Goal: Transaction & Acquisition: Purchase product/service

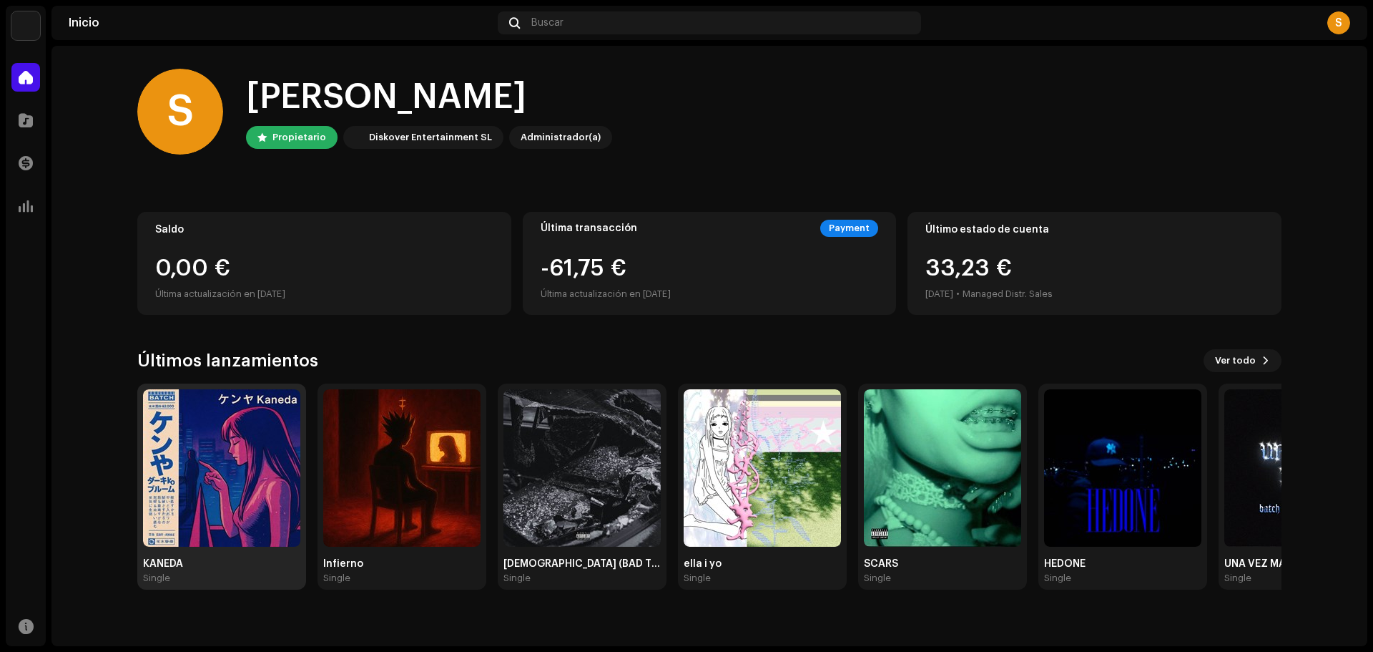
click at [235, 471] on img at bounding box center [221, 467] width 157 height 157
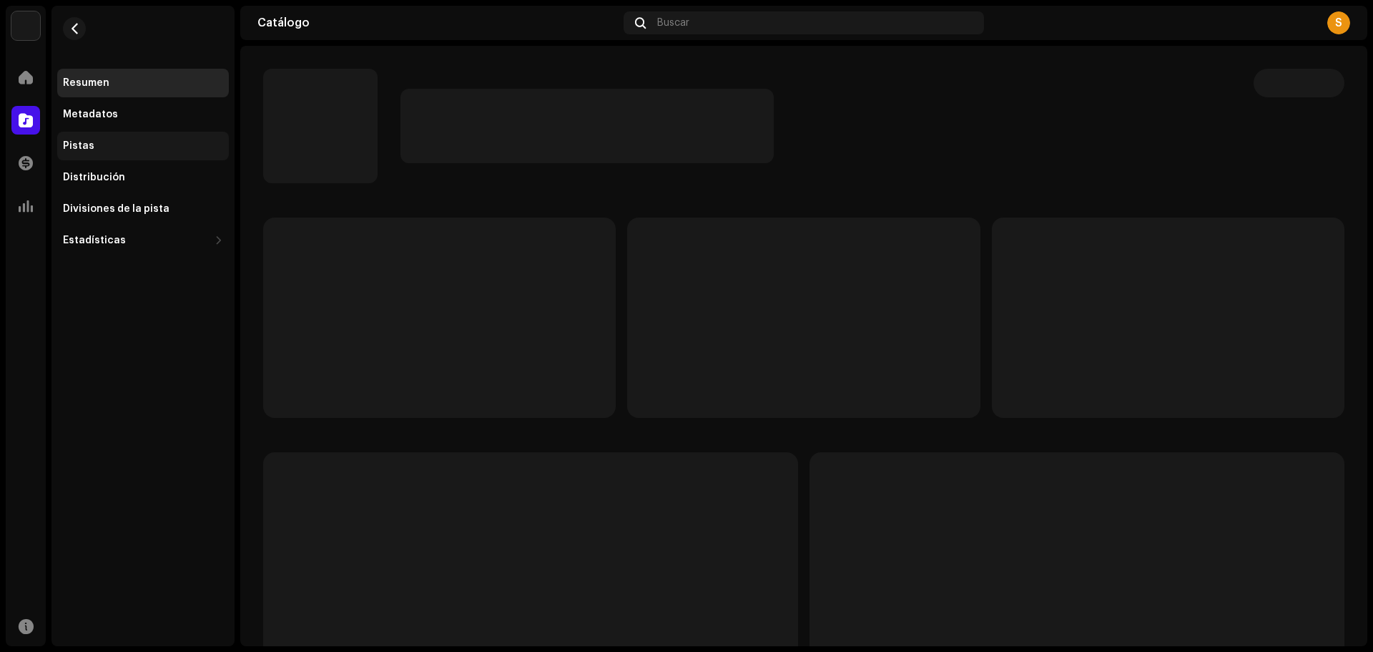
click at [109, 133] on div "Pistas" at bounding box center [143, 146] width 172 height 29
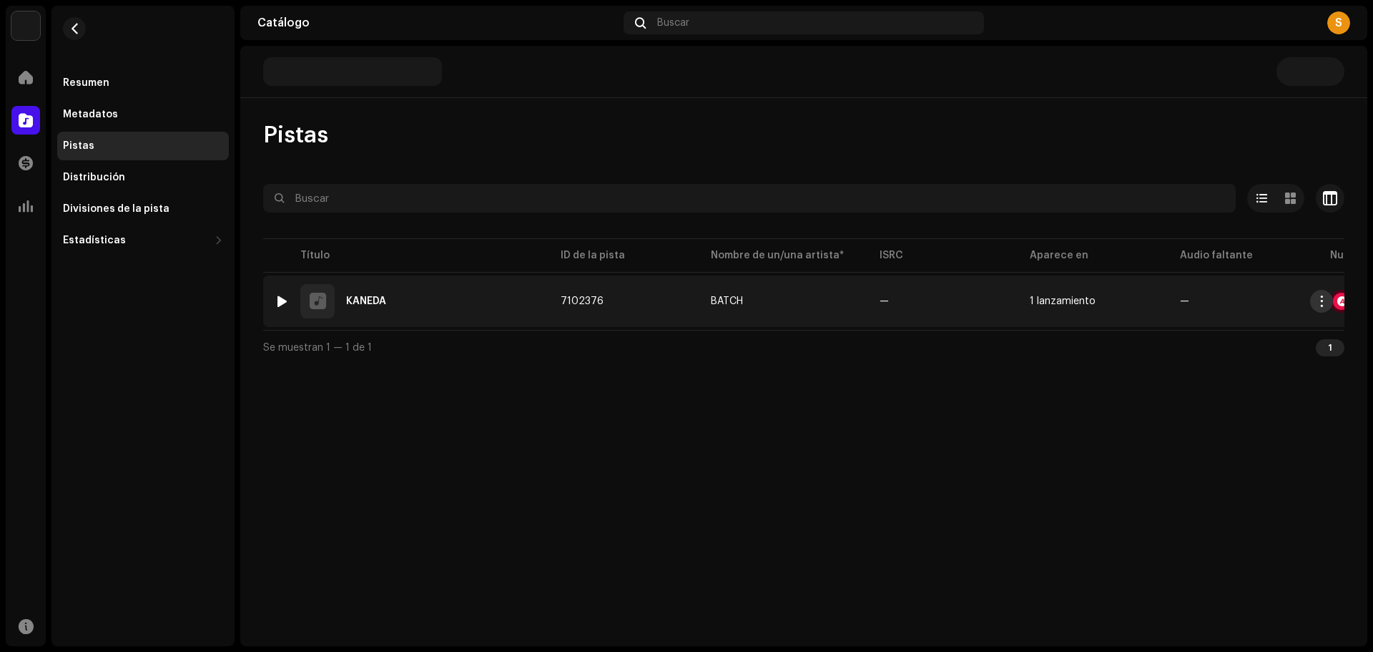
click at [1319, 300] on span "button" at bounding box center [1322, 300] width 11 height 11
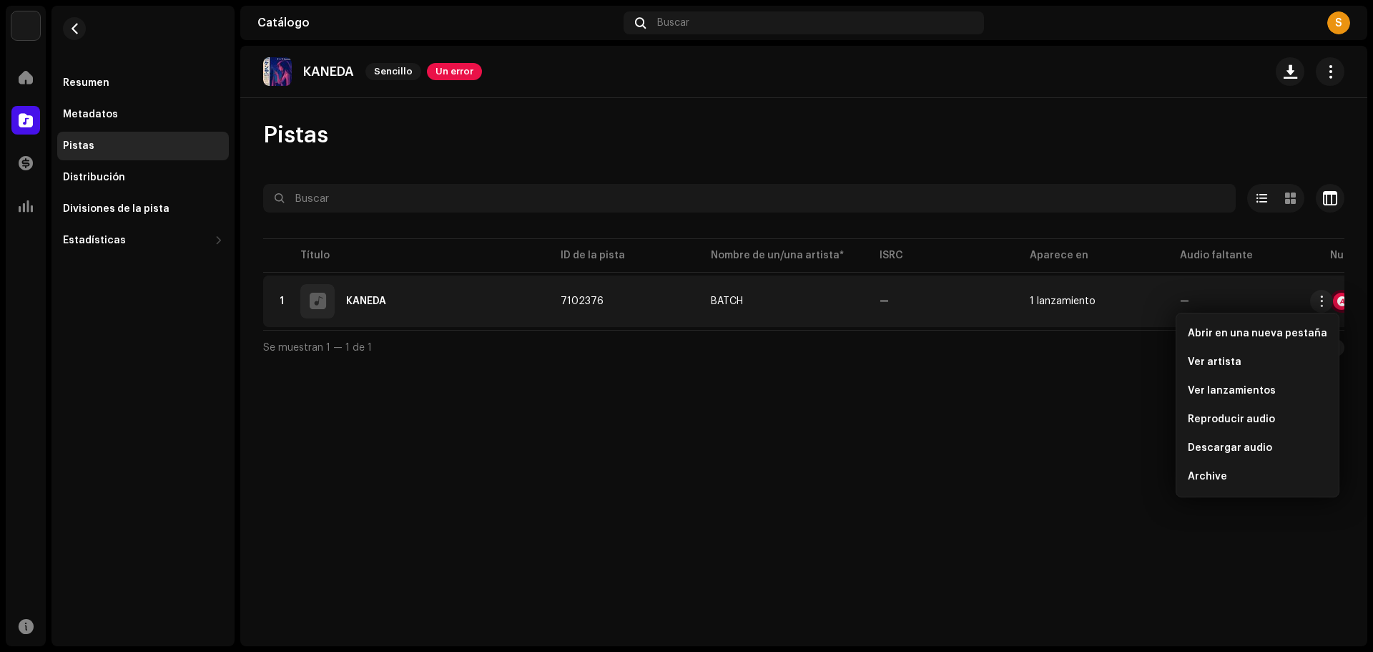
click at [942, 438] on div "KANEDA Sencillo Un error Pistas Seleccionado 0 Opciones Filtros Estado de distr…" at bounding box center [803, 346] width 1127 height 600
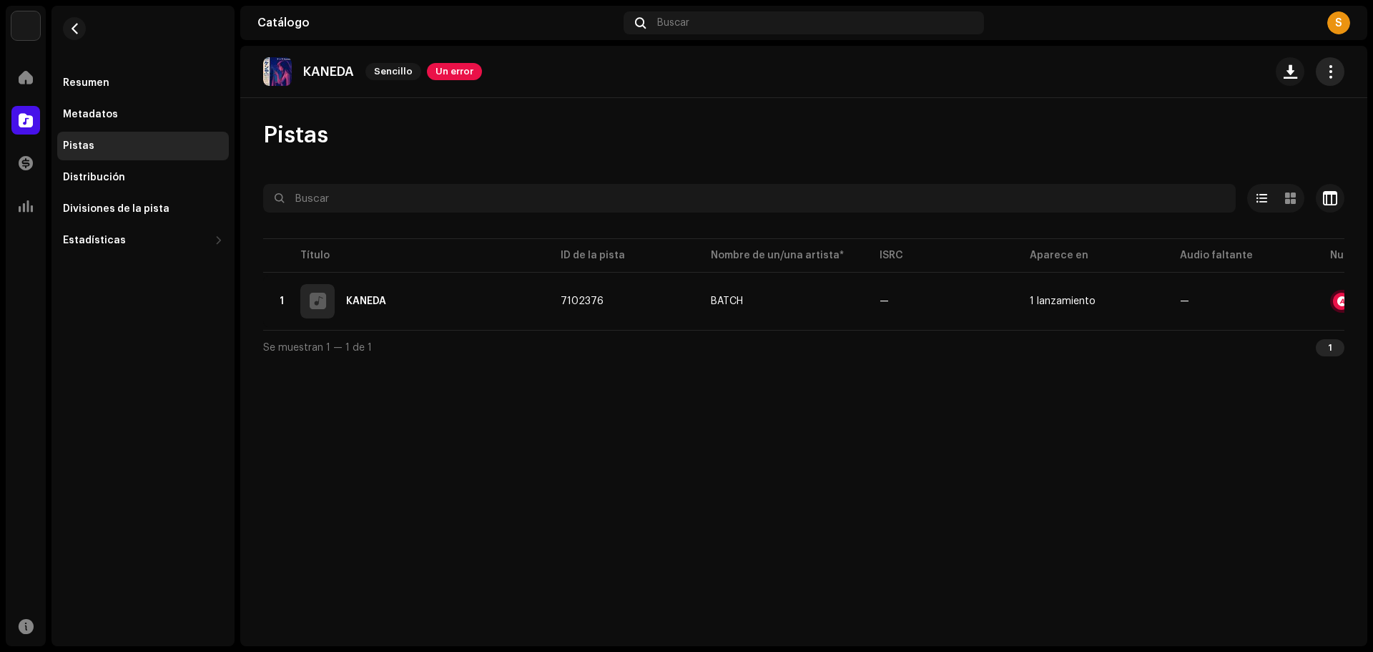
click at [1333, 72] on span "button" at bounding box center [1331, 71] width 14 height 11
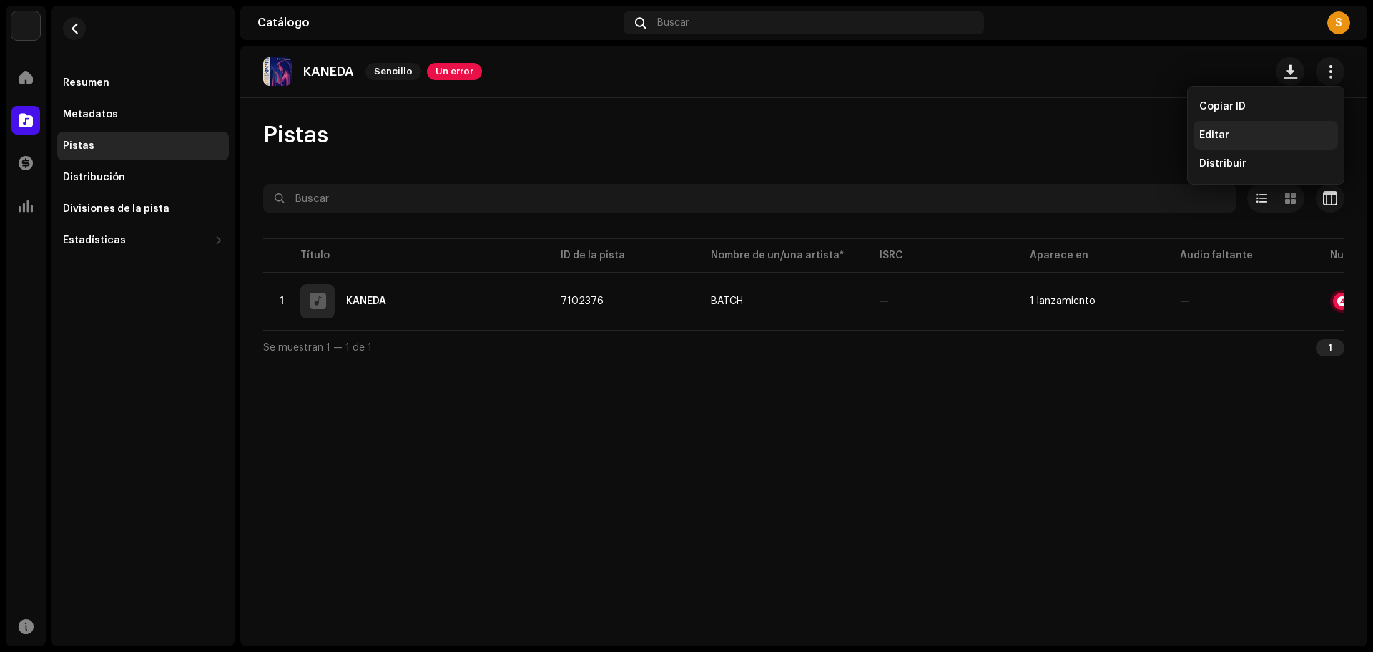
click at [1268, 137] on div "Editar" at bounding box center [1265, 134] width 133 height 11
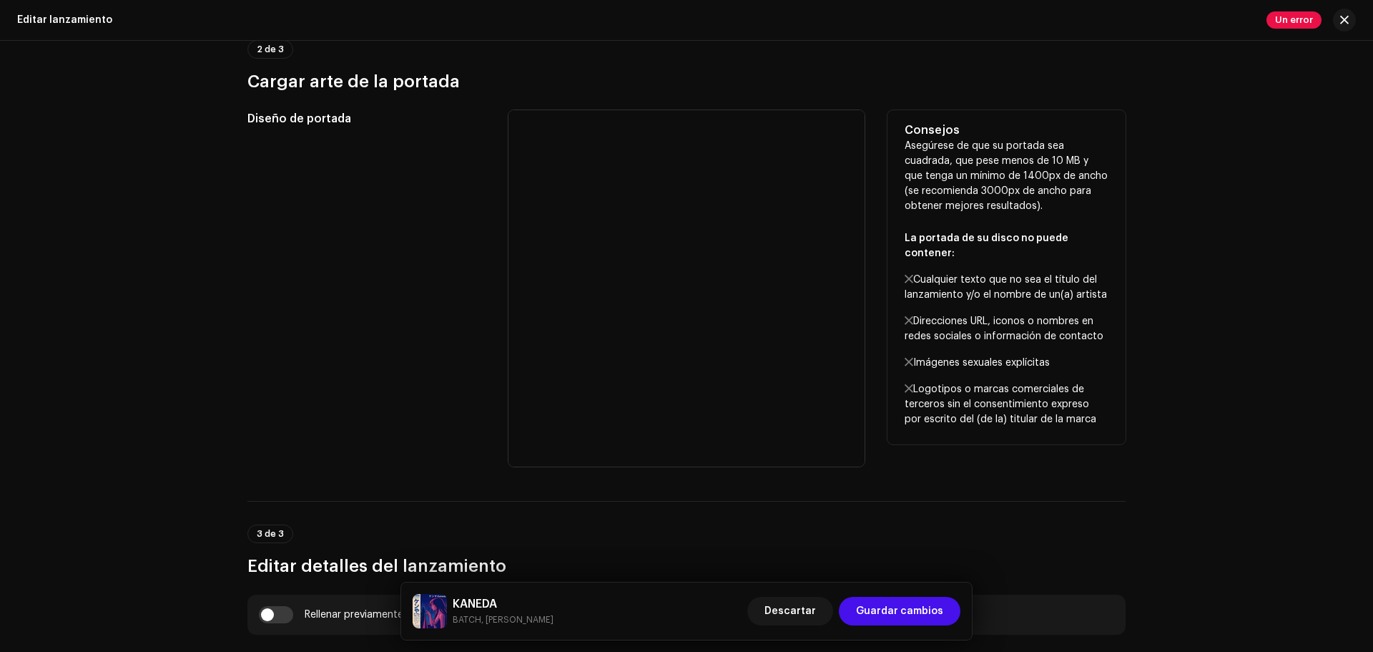
scroll to position [501, 0]
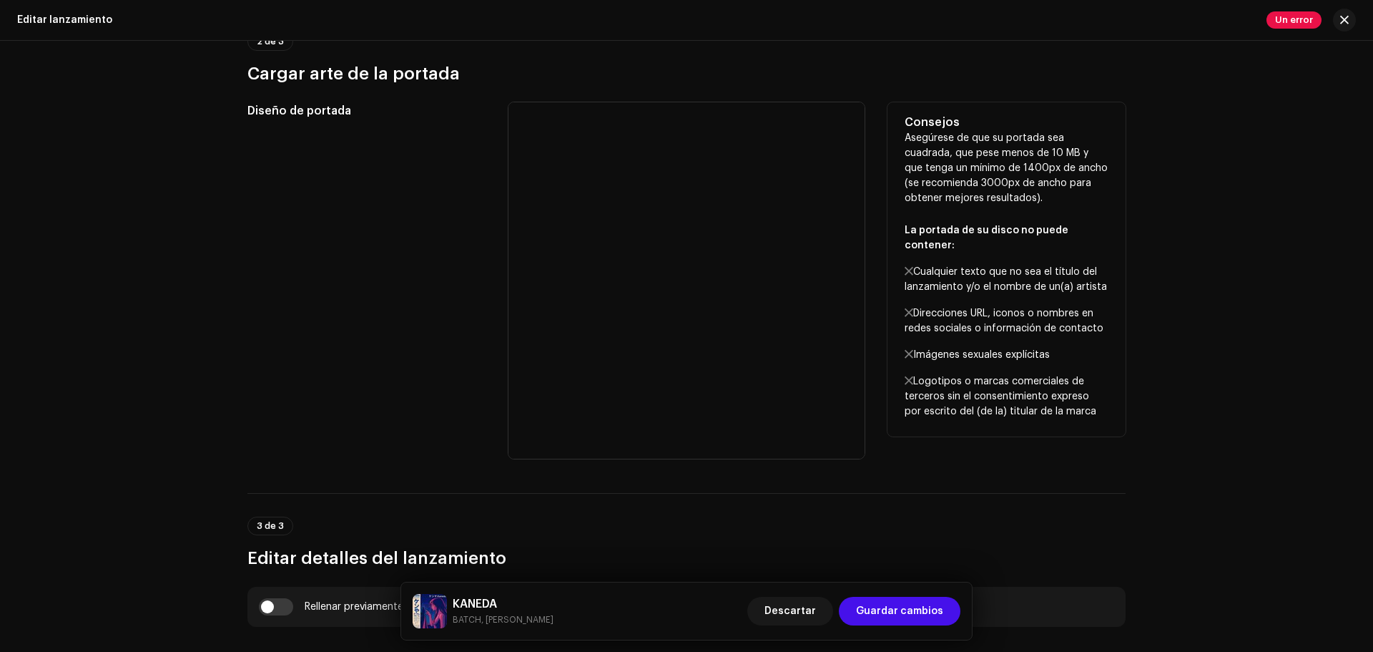
click at [360, 371] on div "Diseño de portada" at bounding box center [366, 280] width 238 height 356
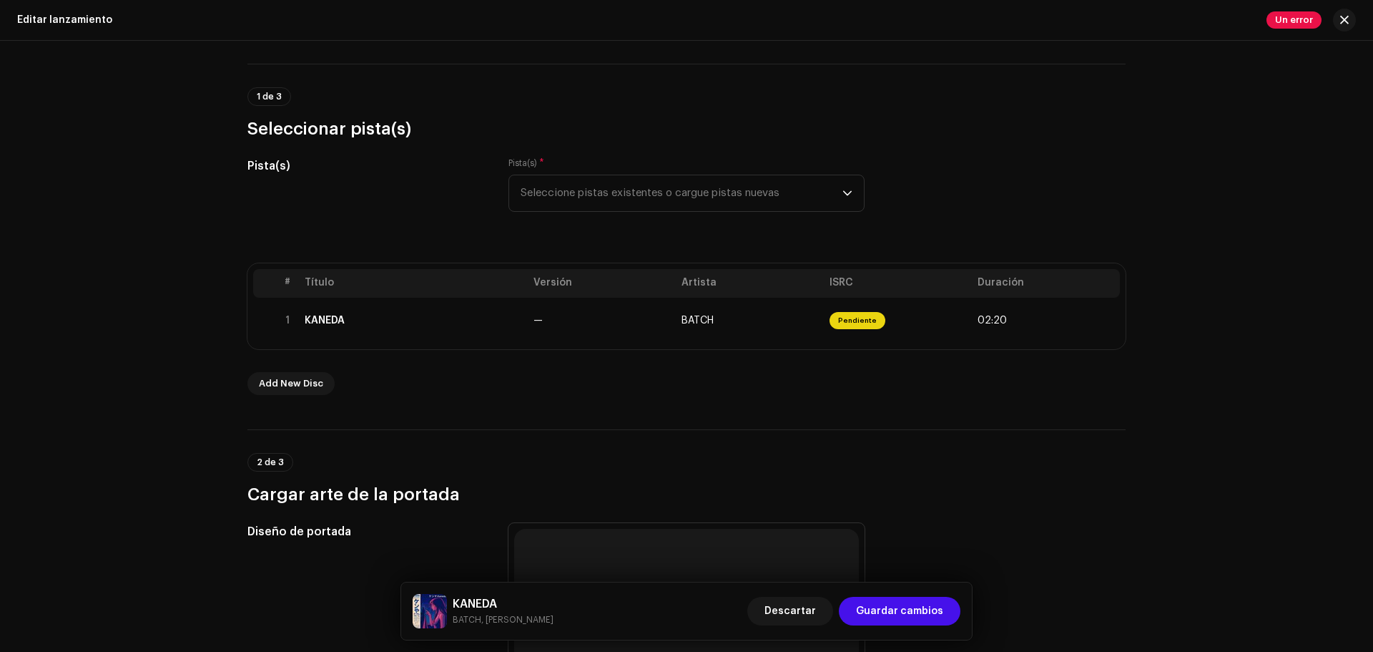
scroll to position [72, 0]
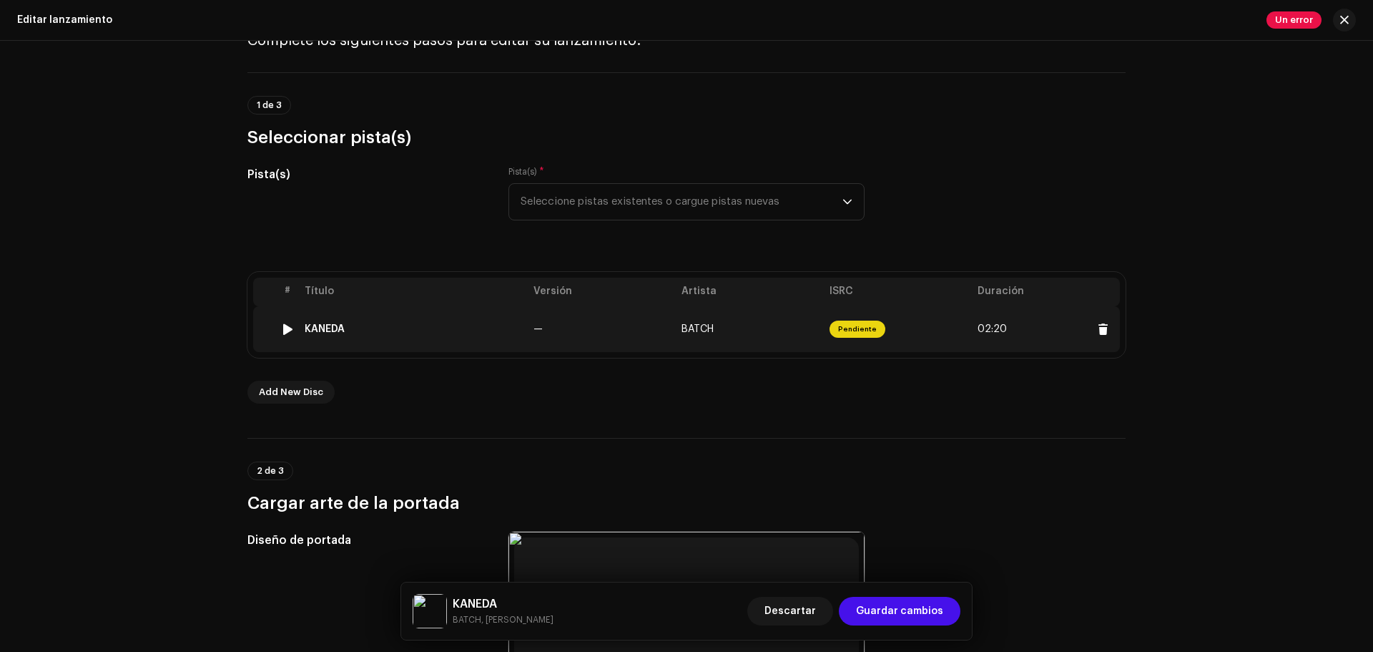
click at [521, 336] on td "KANEDA" at bounding box center [413, 329] width 229 height 46
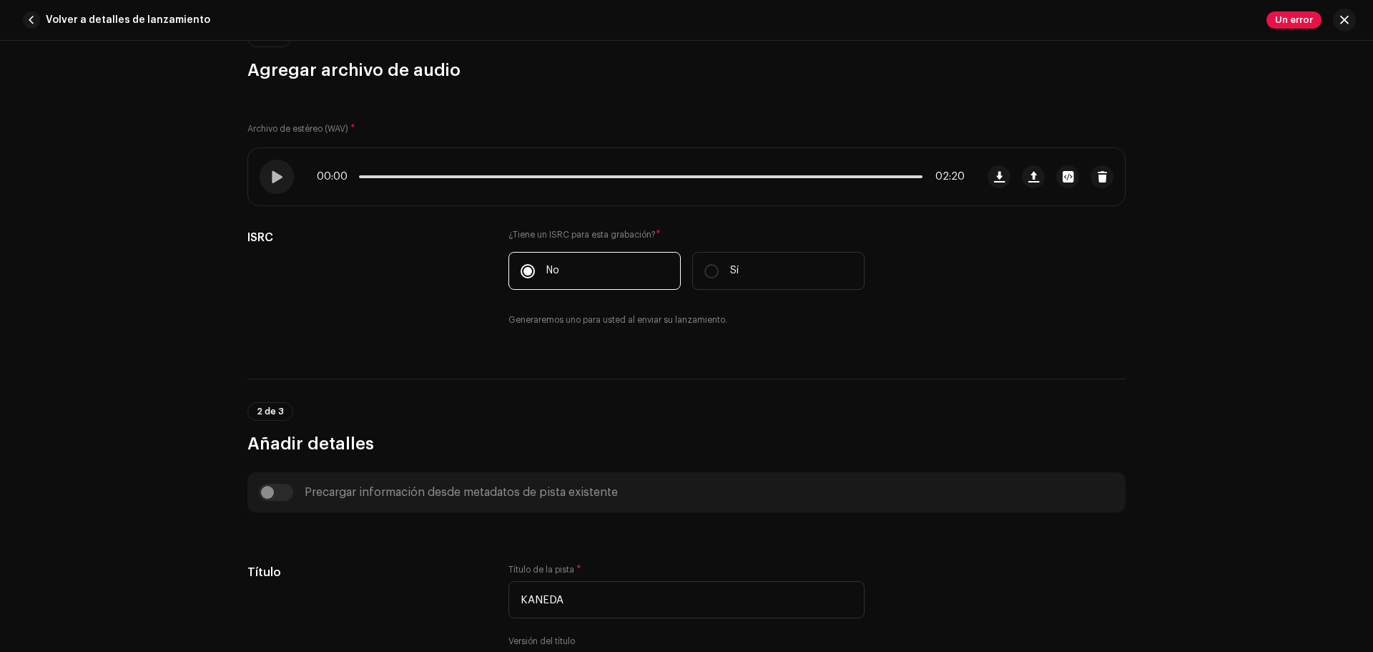
scroll to position [0, 0]
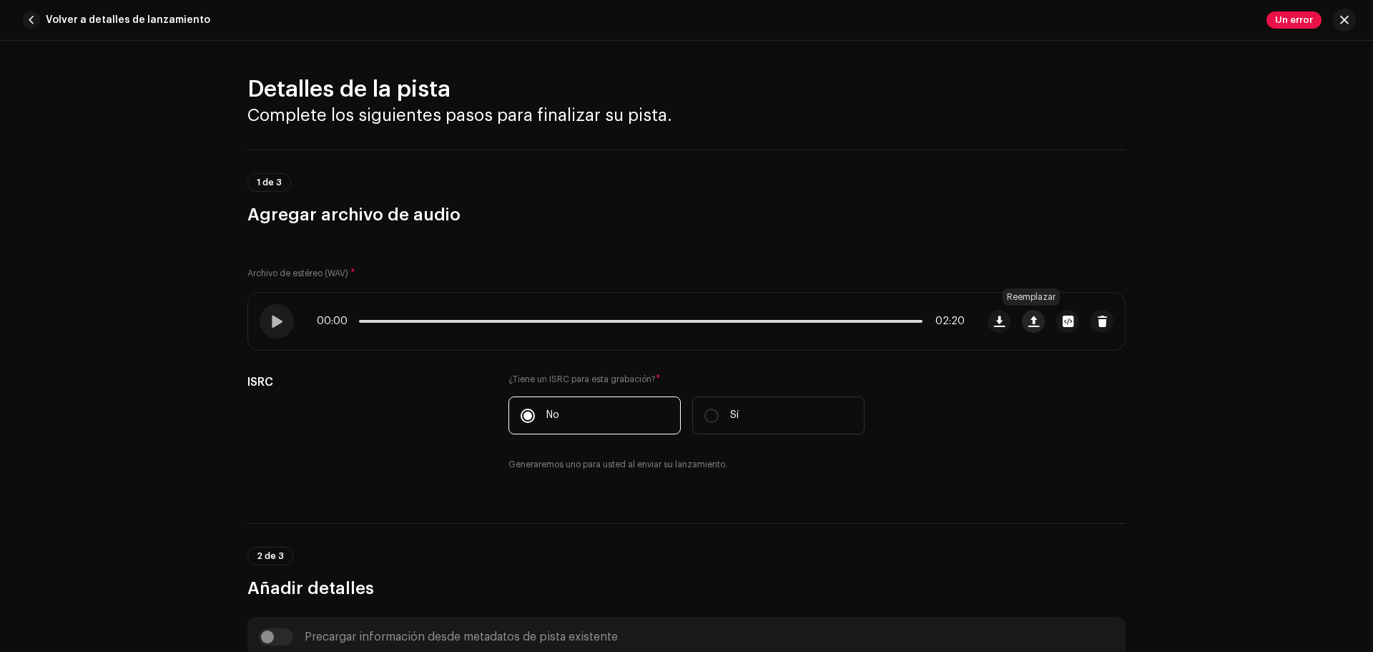
click at [1024, 318] on button "button" at bounding box center [1033, 321] width 23 height 23
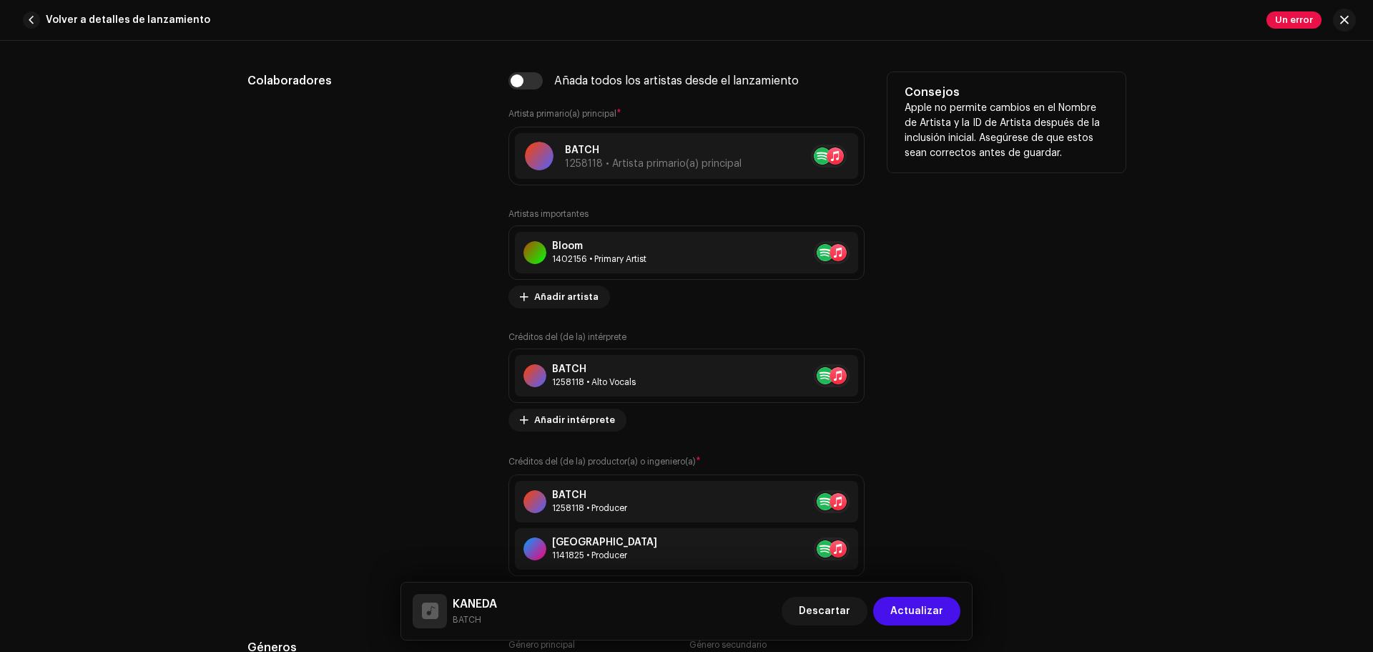
scroll to position [858, 0]
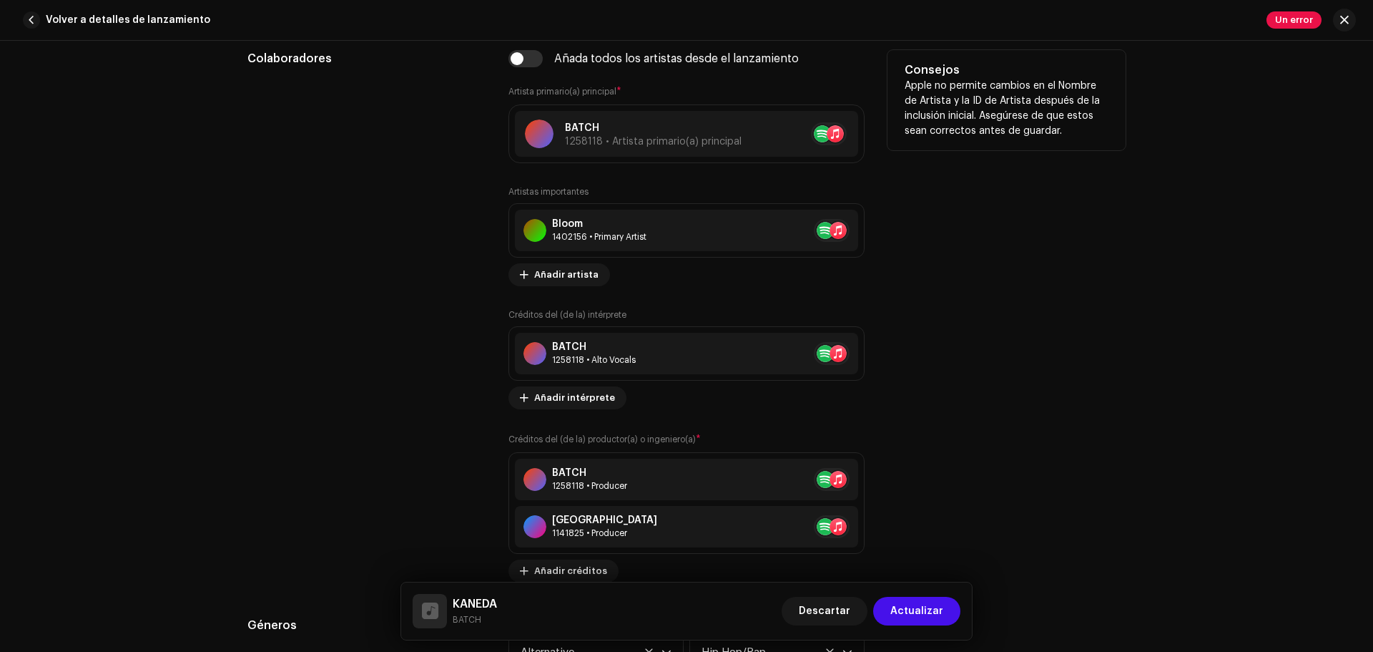
click at [566, 286] on div "Artistas importantes [PERSON_NAME] 1402156 • Primary Artist No selected item Añ…" at bounding box center [687, 384] width 356 height 396
click at [557, 279] on span "Añadir artista" at bounding box center [566, 274] width 64 height 29
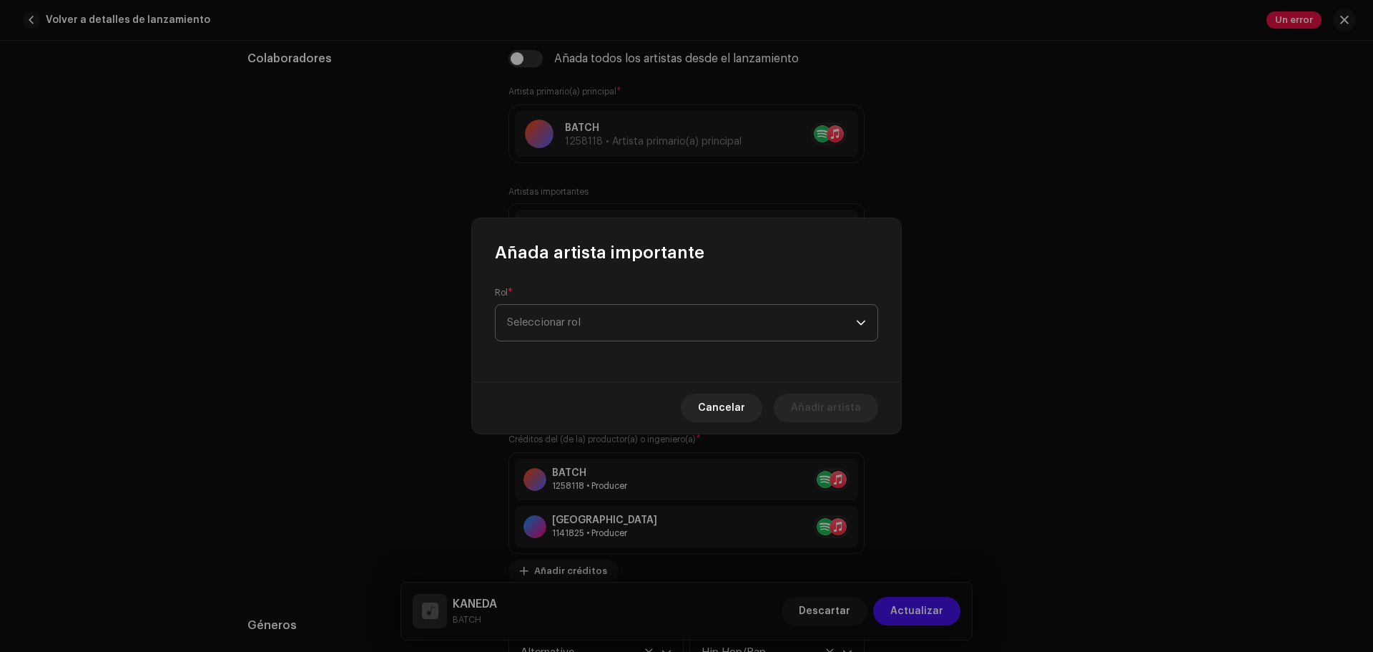
click at [539, 306] on span "Seleccionar rol" at bounding box center [681, 323] width 349 height 36
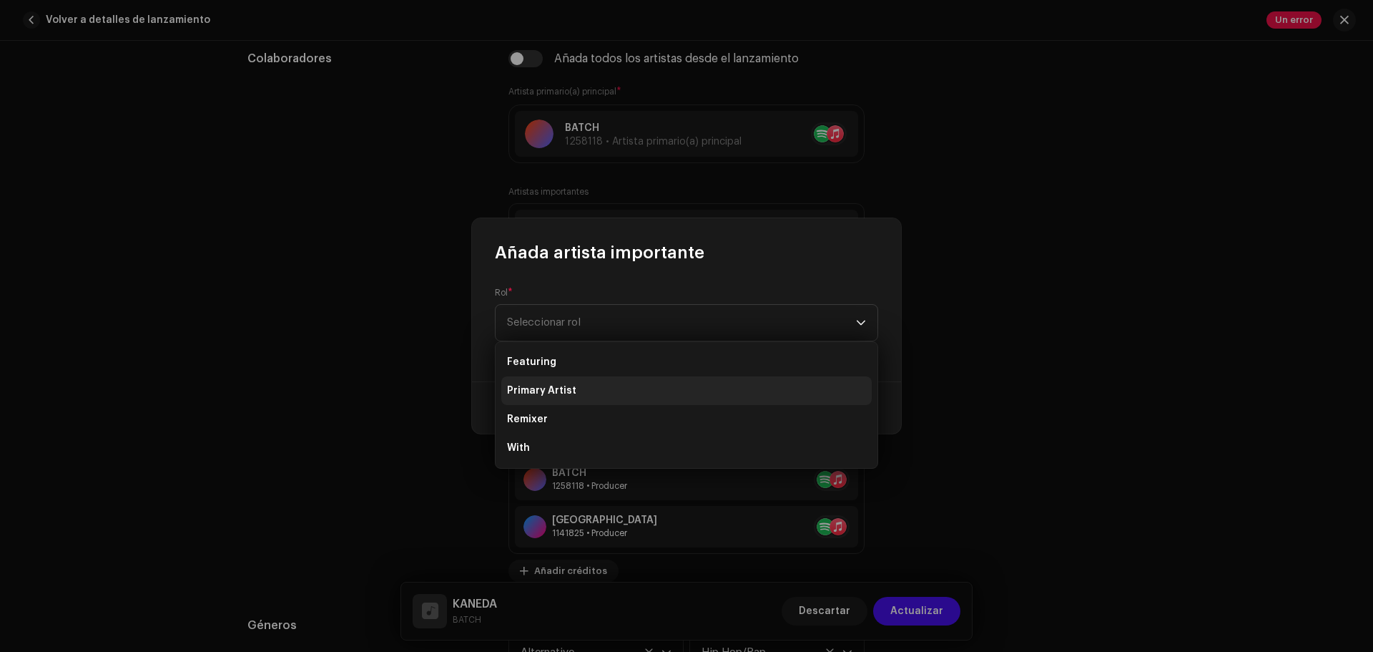
click at [546, 397] on span "Primary Artist" at bounding box center [541, 390] width 69 height 14
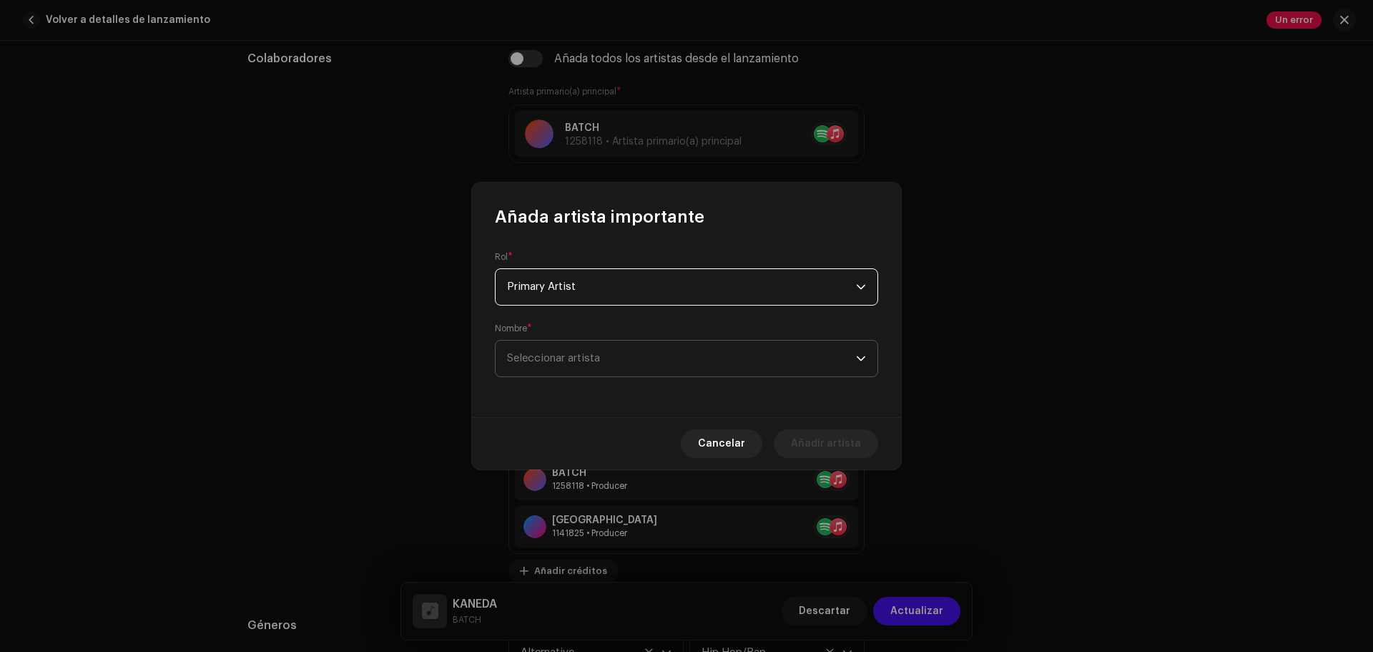
click at [569, 336] on div "Nombre * Seleccionar artista" at bounding box center [686, 350] width 383 height 54
click at [568, 343] on span "Seleccionar artista" at bounding box center [681, 358] width 349 height 36
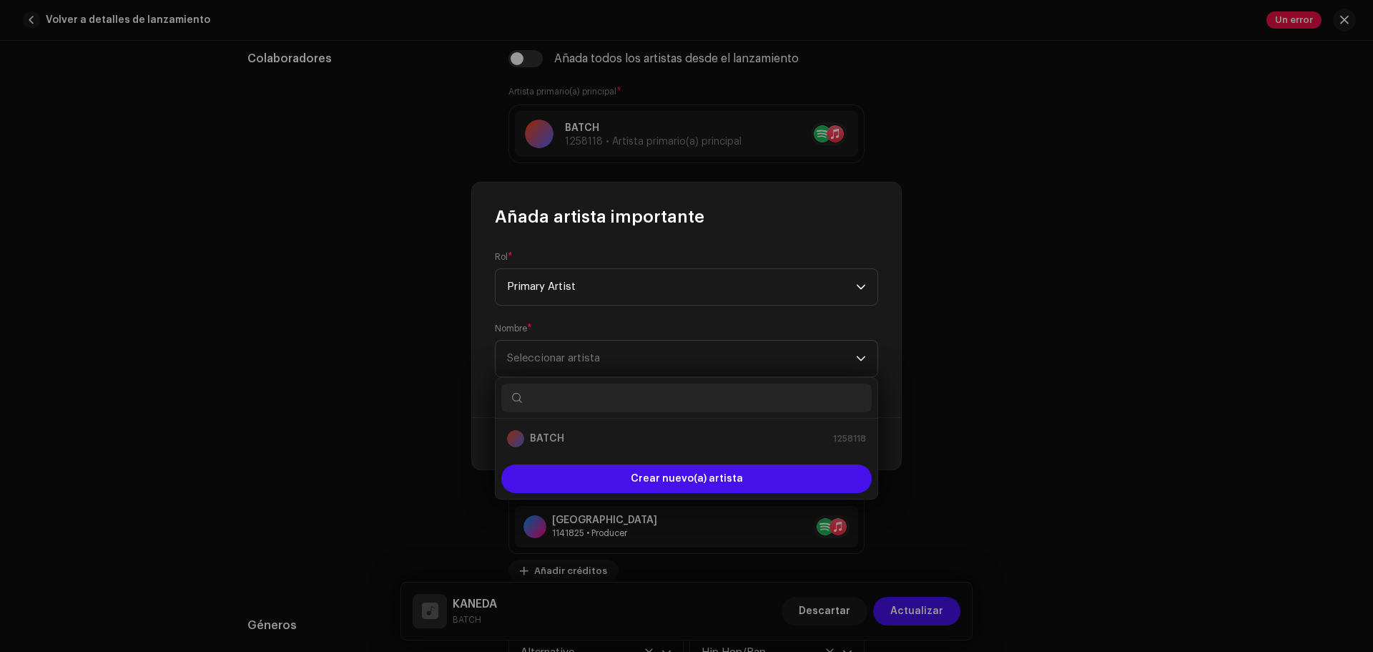
click at [552, 396] on input "text" at bounding box center [686, 397] width 371 height 29
type input "Darkito KO"
click at [576, 432] on strong "Darkito KO" at bounding box center [557, 438] width 54 height 14
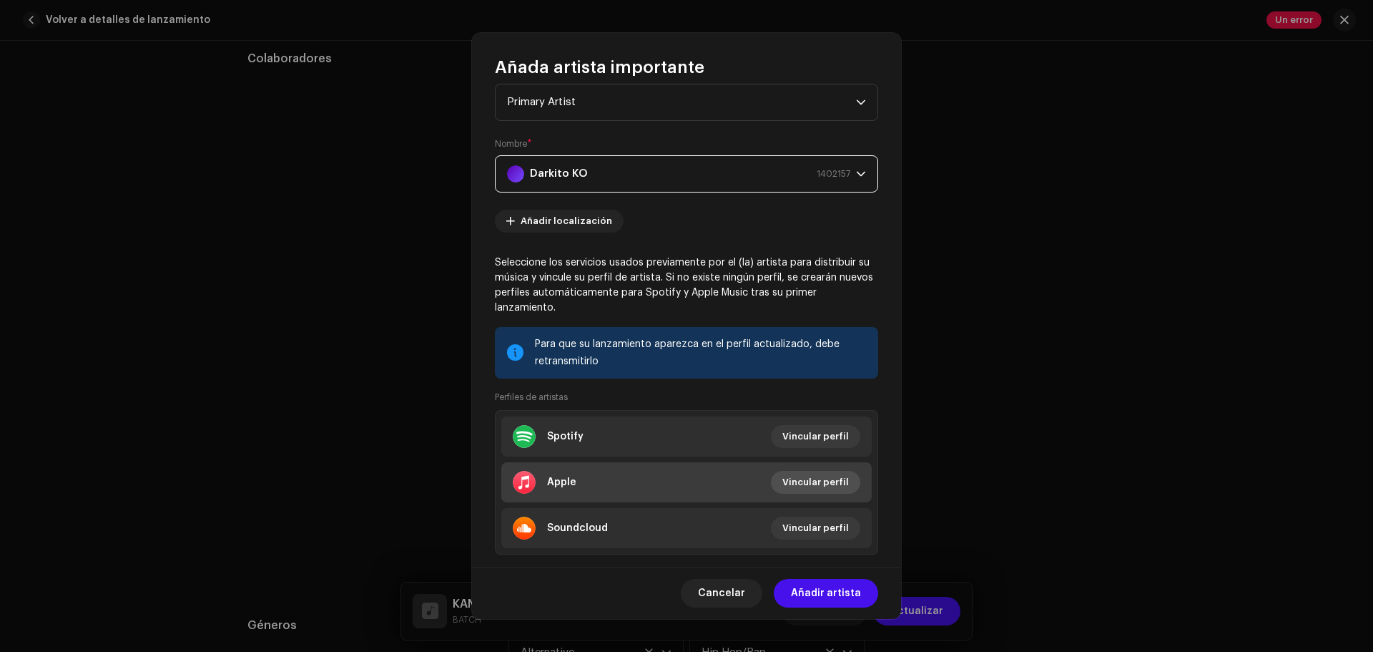
scroll to position [62, 0]
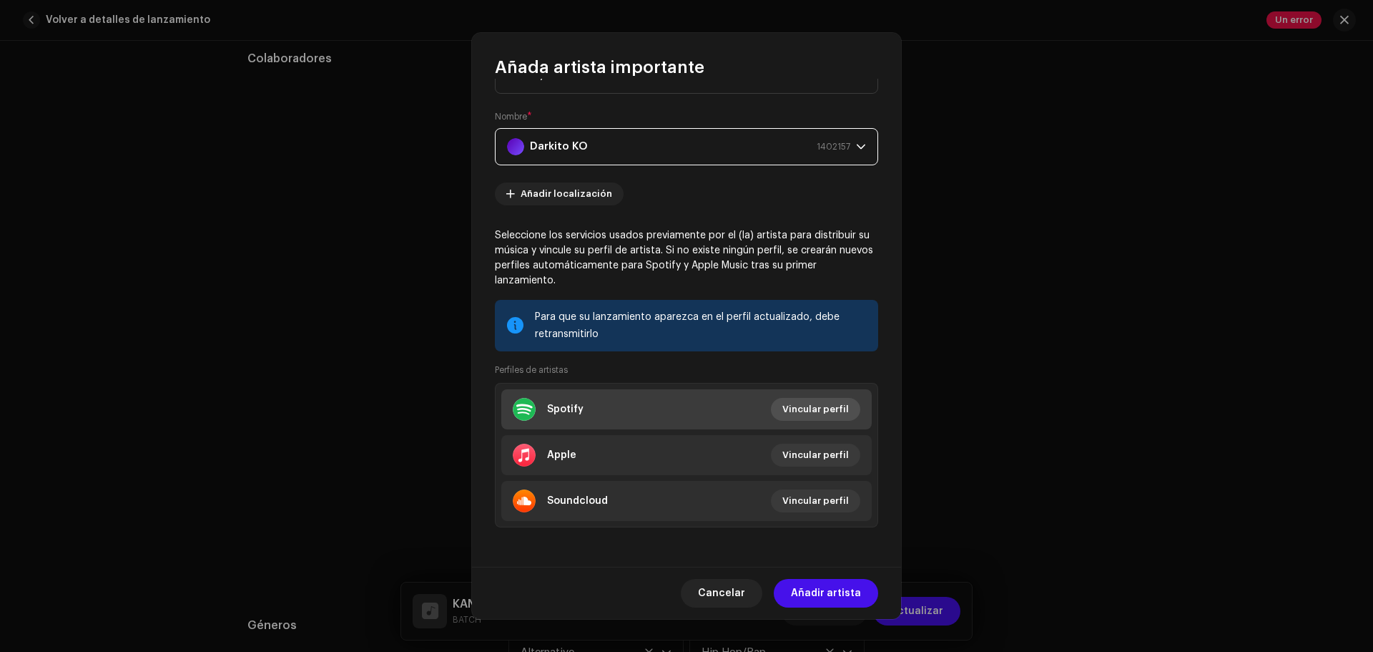
click at [808, 416] on span "Vincular perfil" at bounding box center [815, 409] width 67 height 29
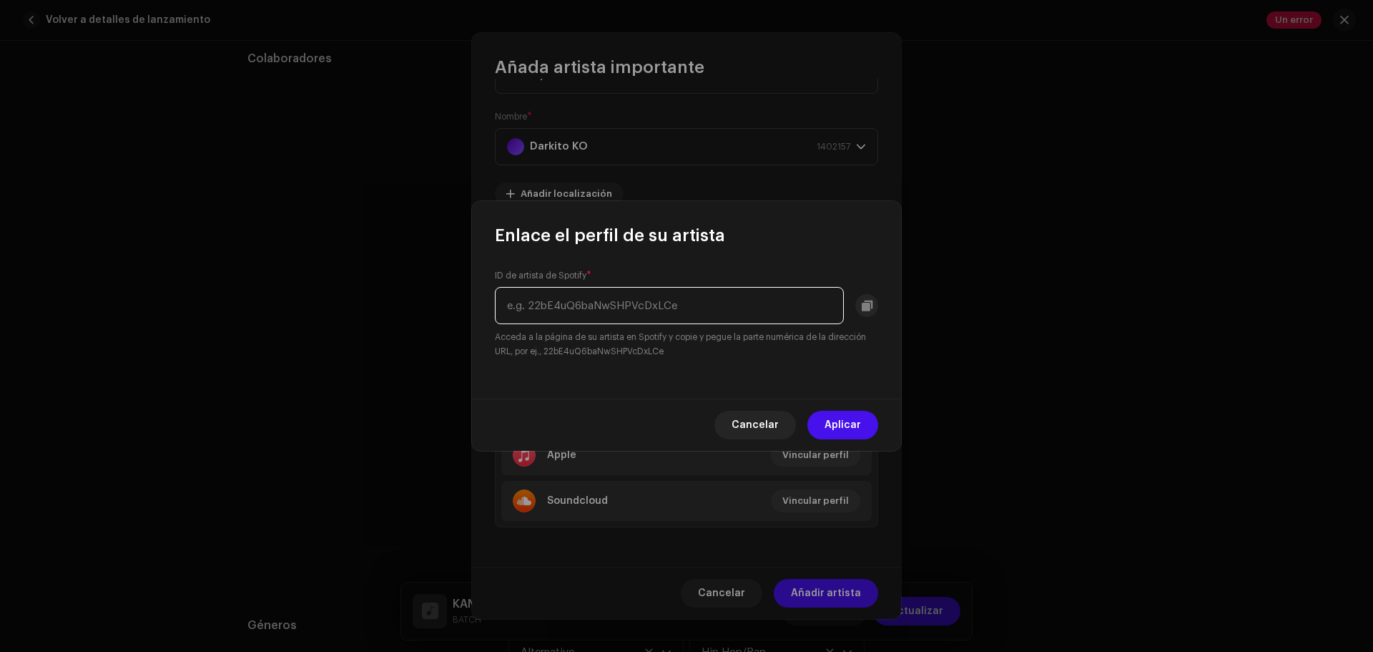
click at [629, 296] on input "text" at bounding box center [669, 305] width 349 height 37
click at [654, 310] on input "text" at bounding box center [669, 305] width 349 height 37
paste input "8WLwmiOJTKmI1NwSCc_5NQ"
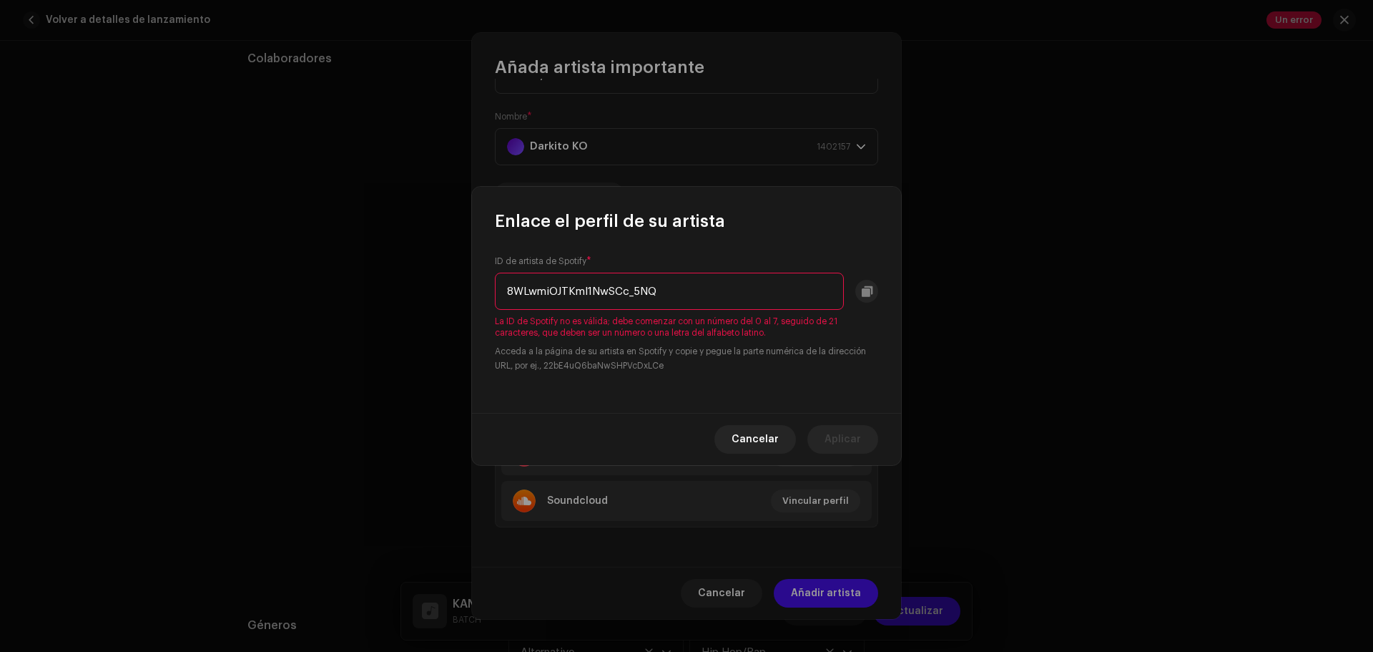
drag, startPoint x: 478, startPoint y: 295, endPoint x: 170, endPoint y: 322, distance: 308.8
click at [283, 313] on div "Enlace el perfil de su artista ID de artista de Spotify * 8WLwmiOJTKmI1NwSCc_5N…" at bounding box center [686, 326] width 1373 height 652
paste input "ea5d5ab05d684bbd"
type input "ea5d5ab05d684bbd"
drag, startPoint x: 672, startPoint y: 296, endPoint x: 289, endPoint y: 290, distance: 383.4
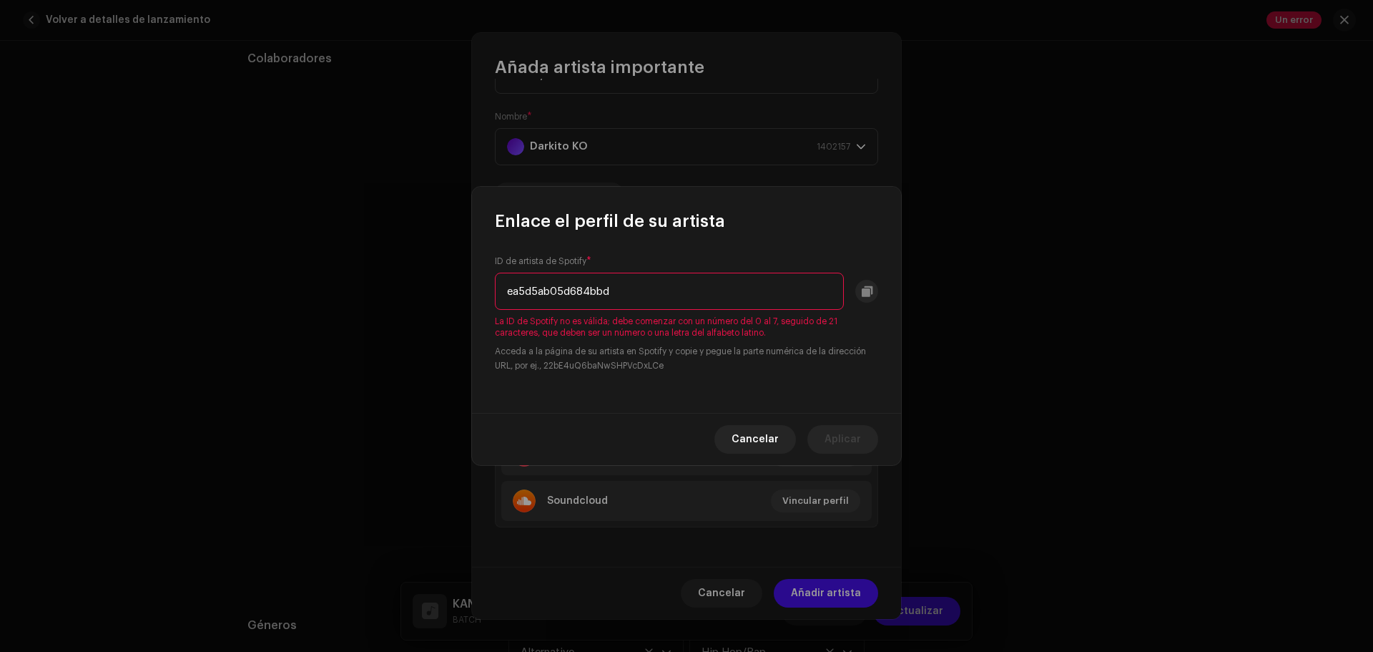
click at [291, 290] on div "Enlace el perfil de su artista ID de artista de Spotify * ea5d5ab05d684bbd La I…" at bounding box center [686, 326] width 1373 height 652
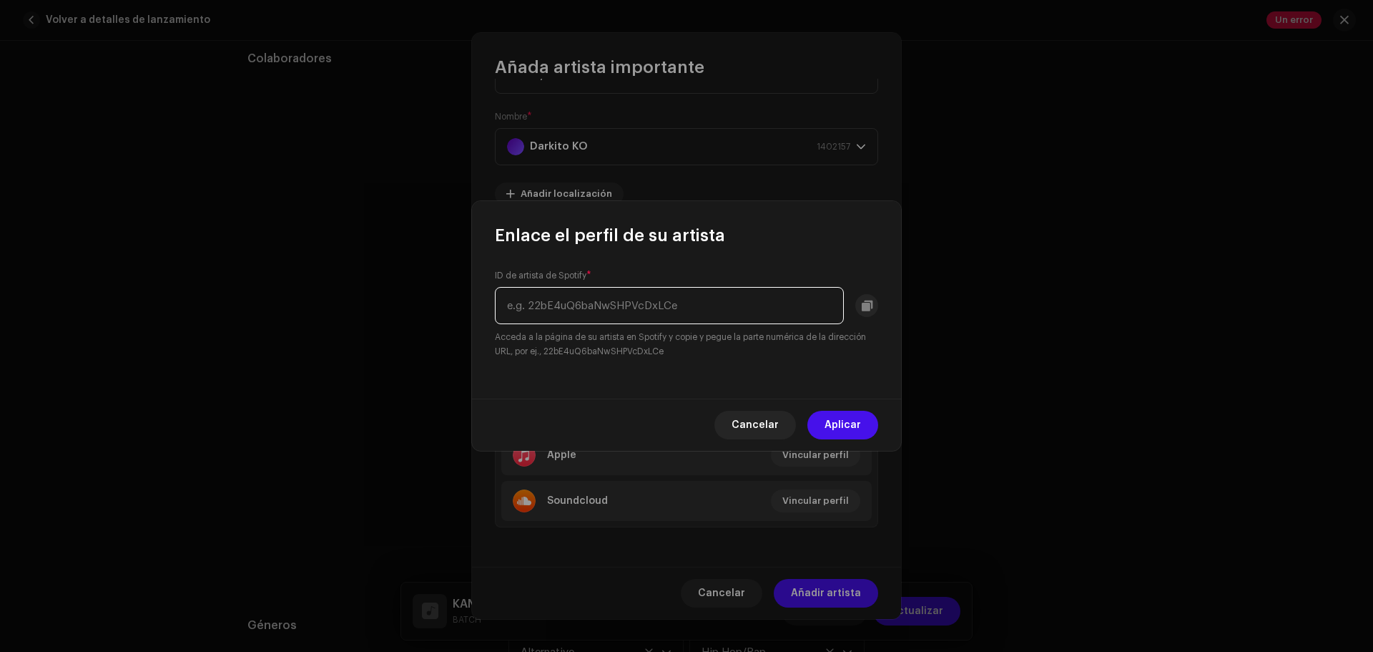
click at [620, 321] on input "text" at bounding box center [669, 305] width 349 height 37
paste input "8WLwmiOJTKmI1NwSCc_5NQ"
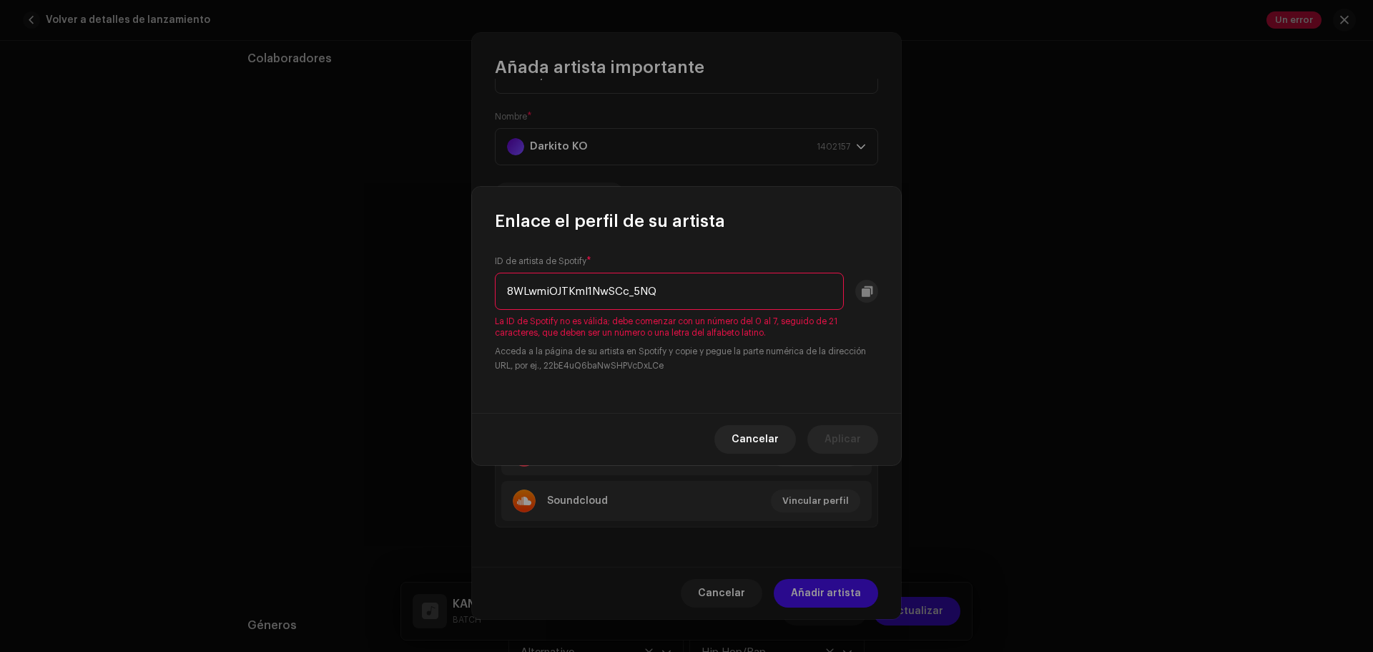
drag, startPoint x: 636, startPoint y: 283, endPoint x: 328, endPoint y: 283, distance: 308.3
click at [360, 284] on div "Enlace el perfil de su artista ID de artista de Spotify * 8WLwmiOJTKmI1NwSCc_5N…" at bounding box center [686, 326] width 1373 height 652
paste input "1dIuGBXDdBPbTATr9f3UMz"
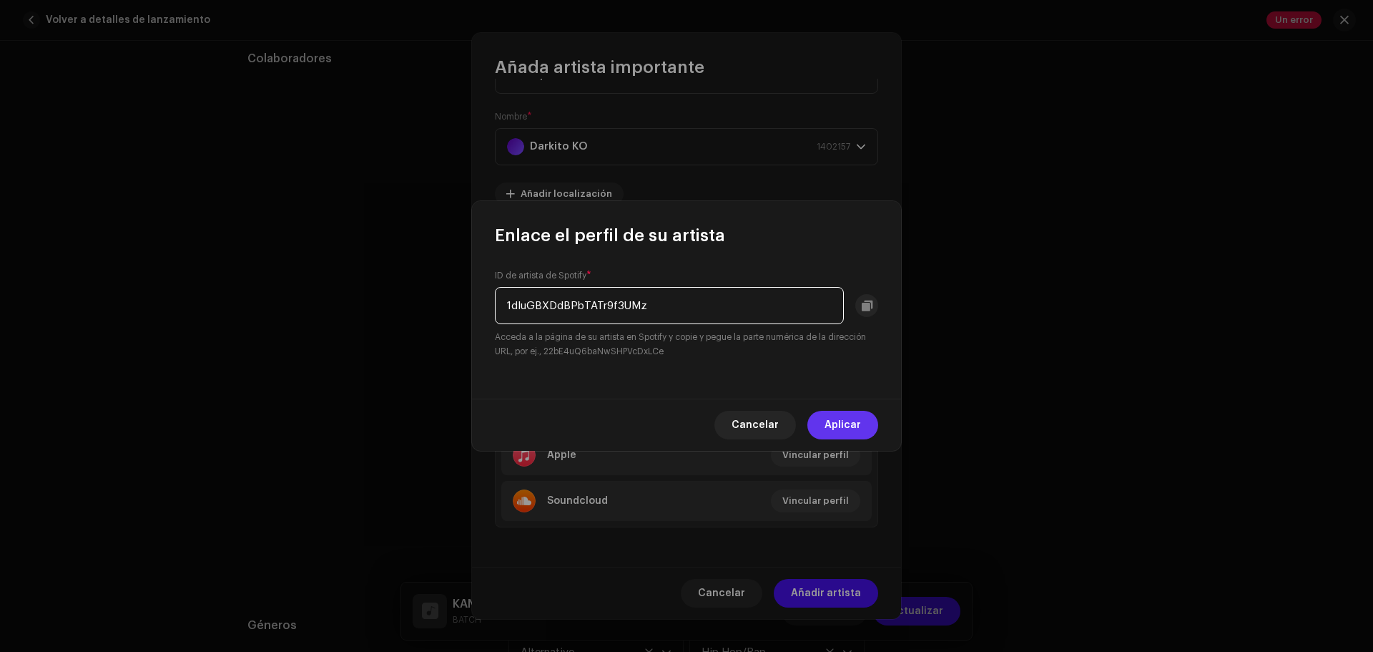
type input "1dIuGBXDdBPbTATr9f3UMz"
click at [853, 423] on span "Aplicar" at bounding box center [843, 425] width 36 height 29
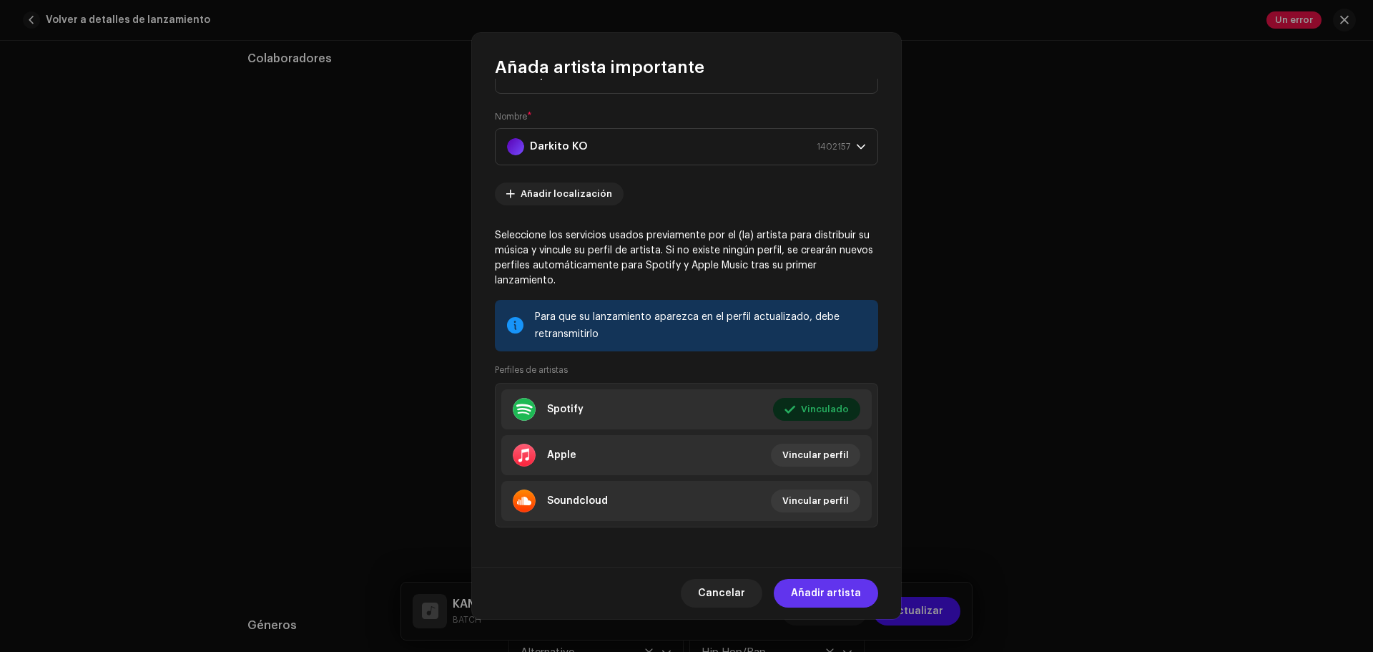
click at [843, 586] on span "Añadir artista" at bounding box center [826, 593] width 70 height 29
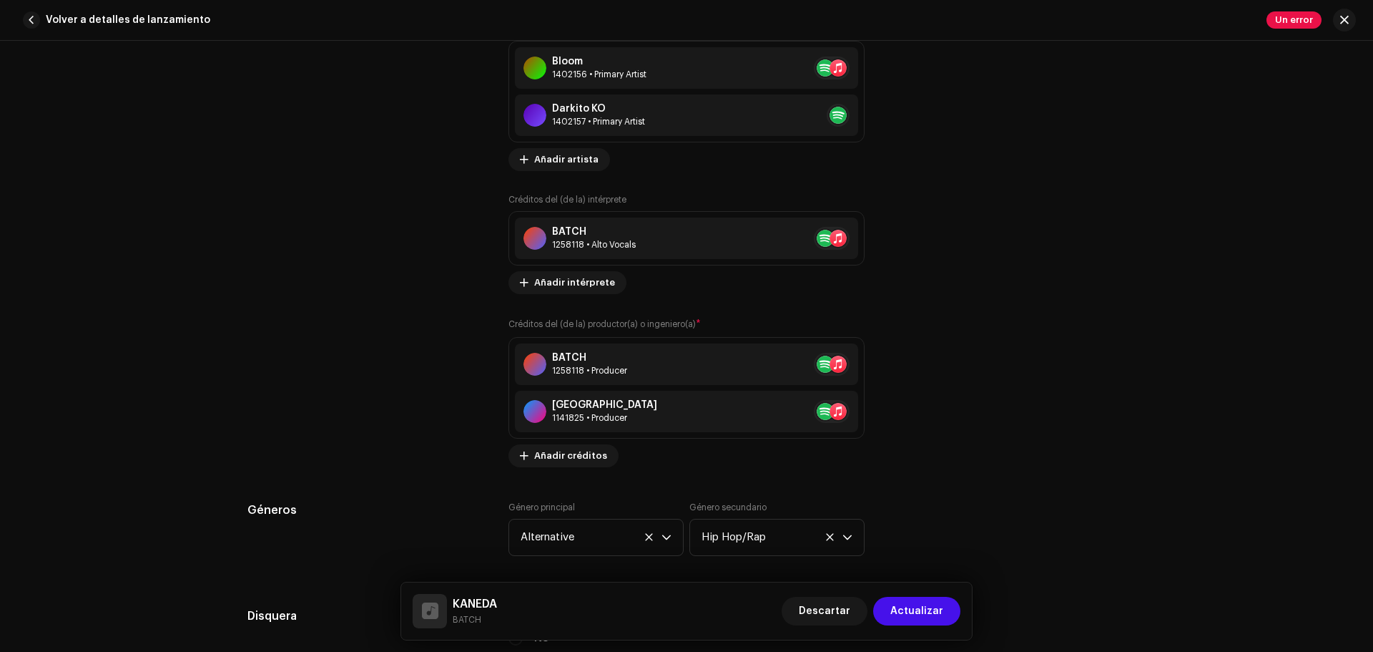
scroll to position [1073, 0]
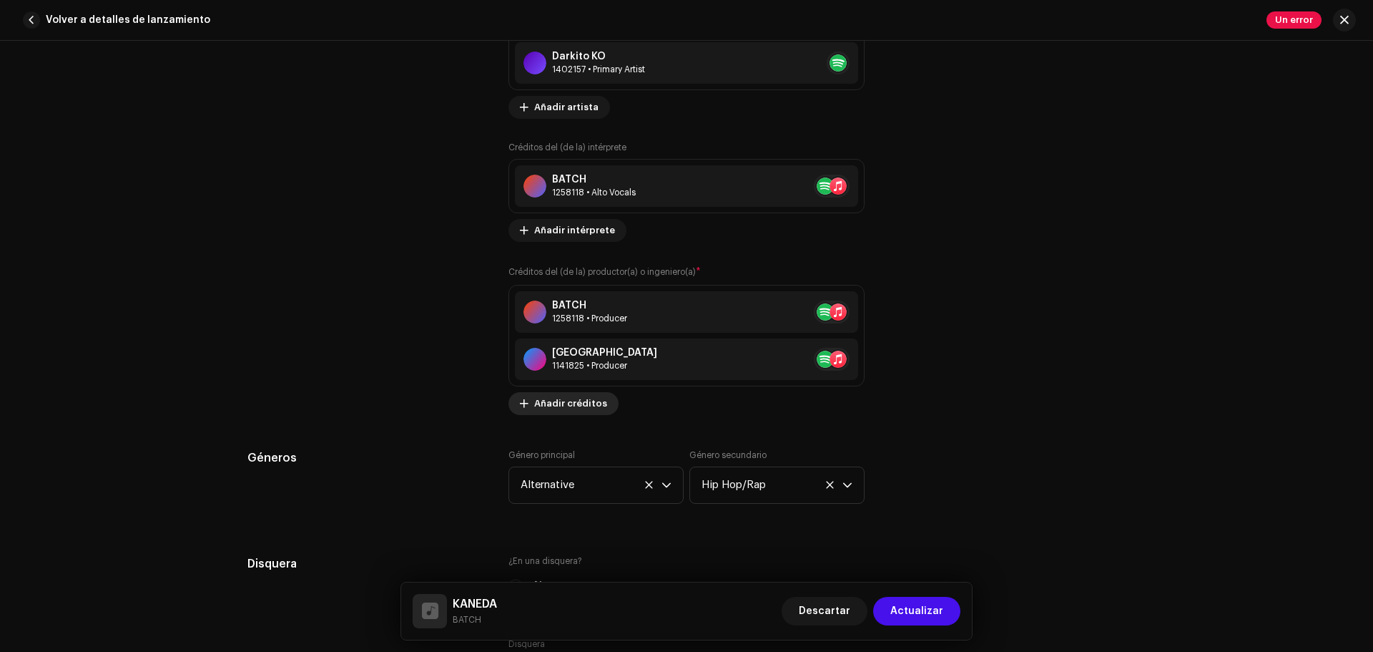
click at [594, 402] on span "Añadir créditos" at bounding box center [570, 403] width 73 height 29
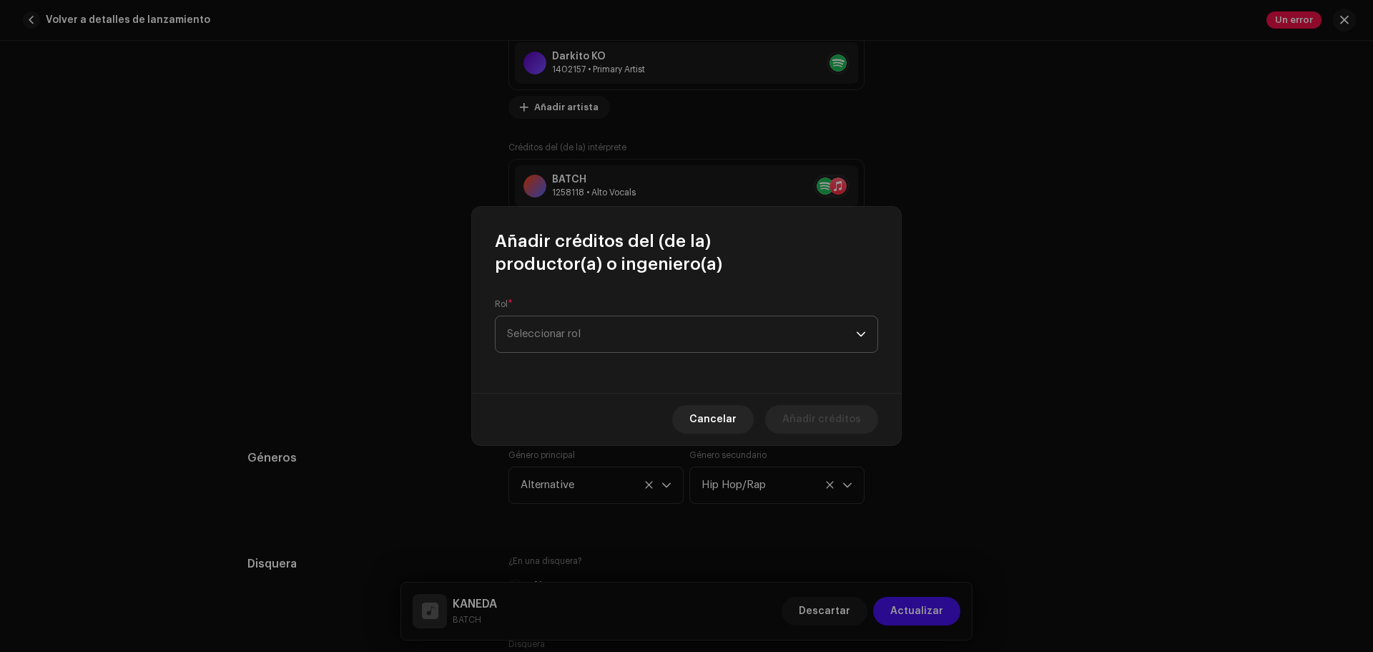
click at [597, 322] on span "Seleccionar rol" at bounding box center [681, 334] width 349 height 36
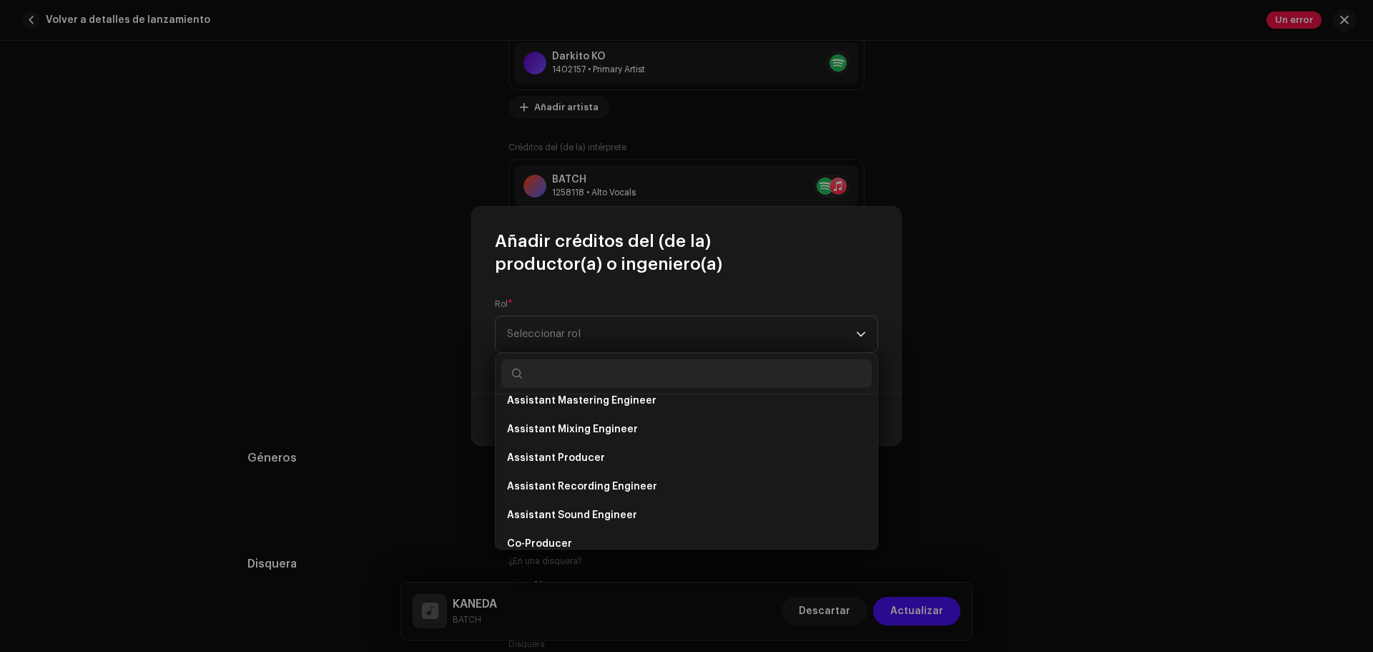
scroll to position [286, 0]
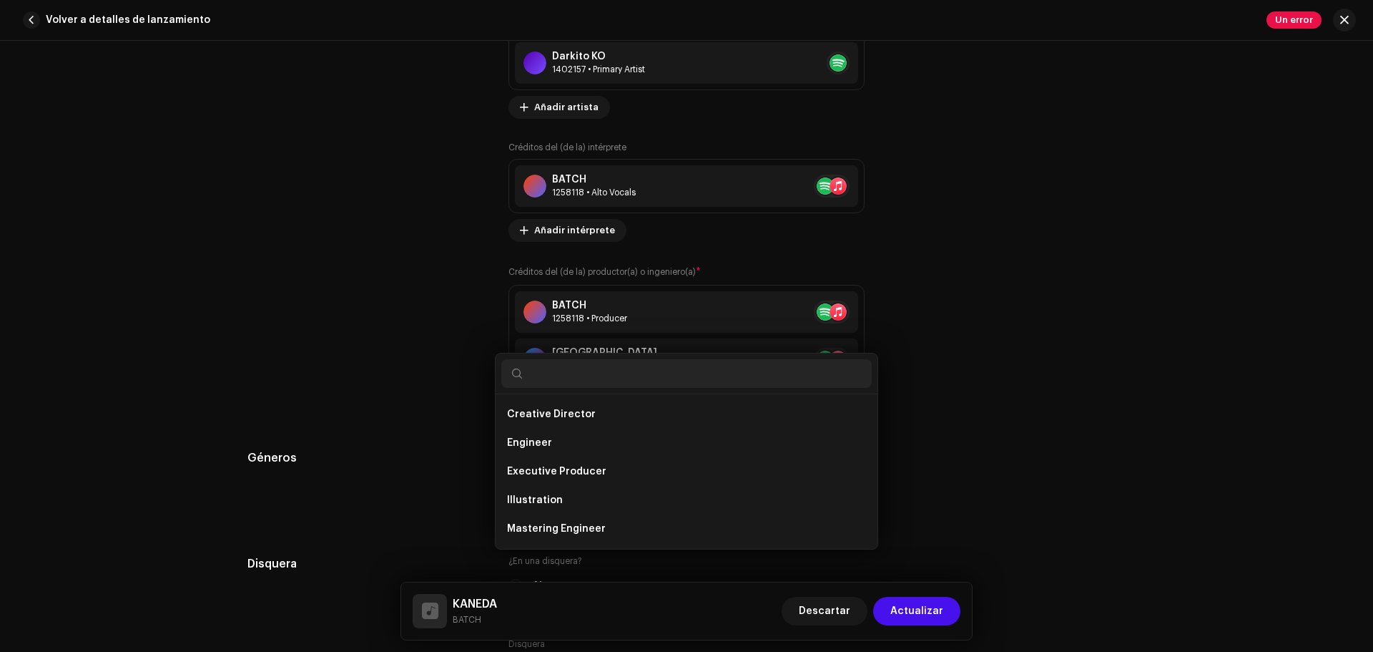
click at [372, 443] on div "Añadir créditos del (de la) productor(a) o ingeniero(a) Rol * Seleccionar rol C…" at bounding box center [686, 326] width 1373 height 652
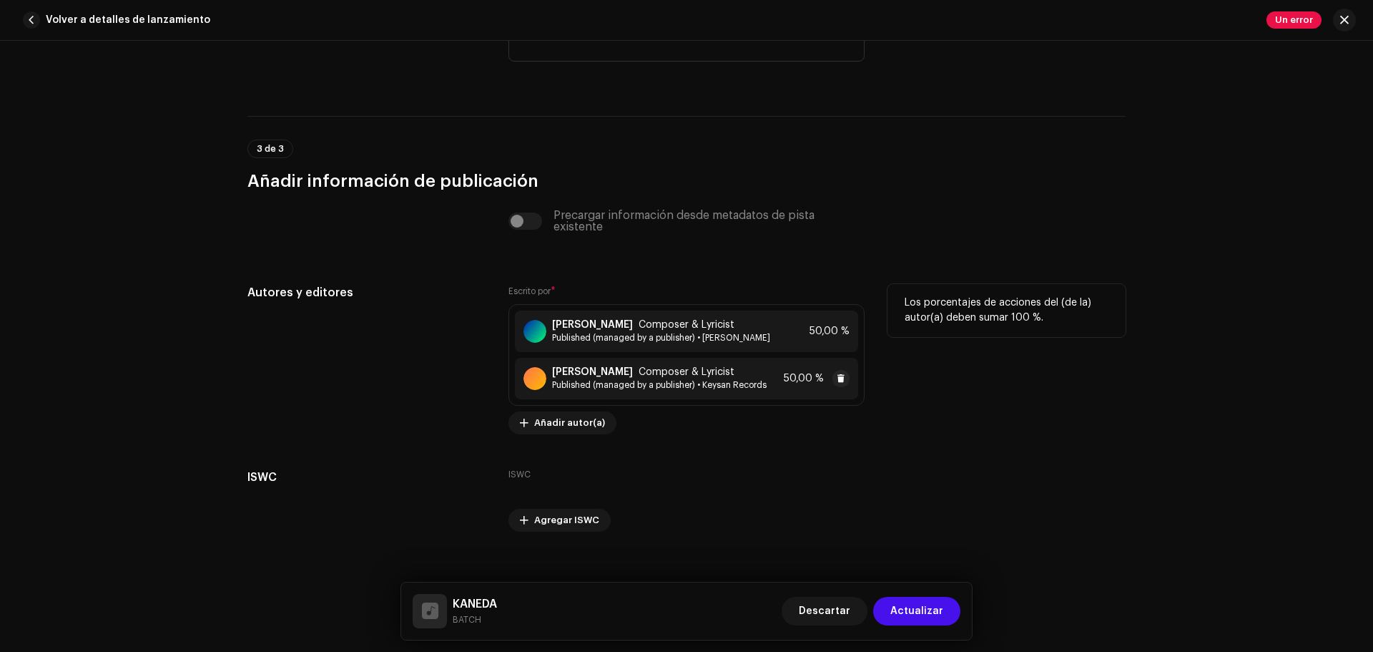
scroll to position [3047, 0]
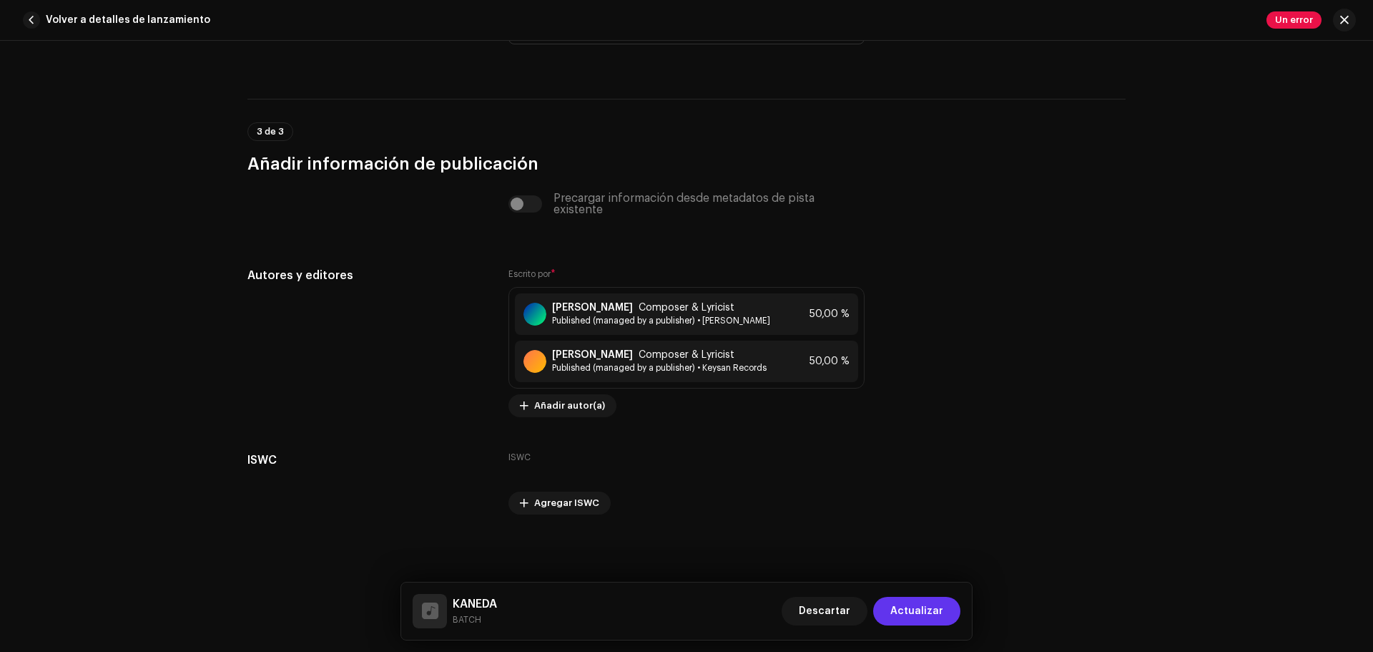
click at [933, 598] on span "Actualizar" at bounding box center [916, 611] width 53 height 29
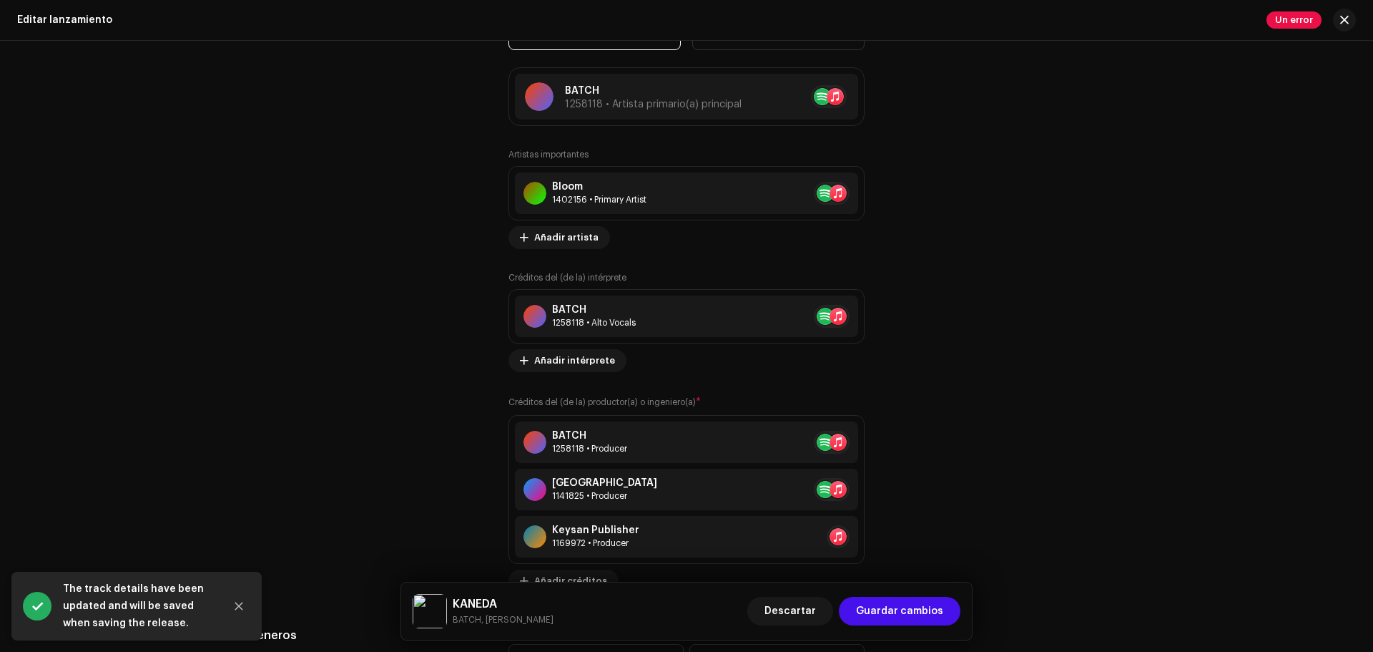
scroll to position [1788, 0]
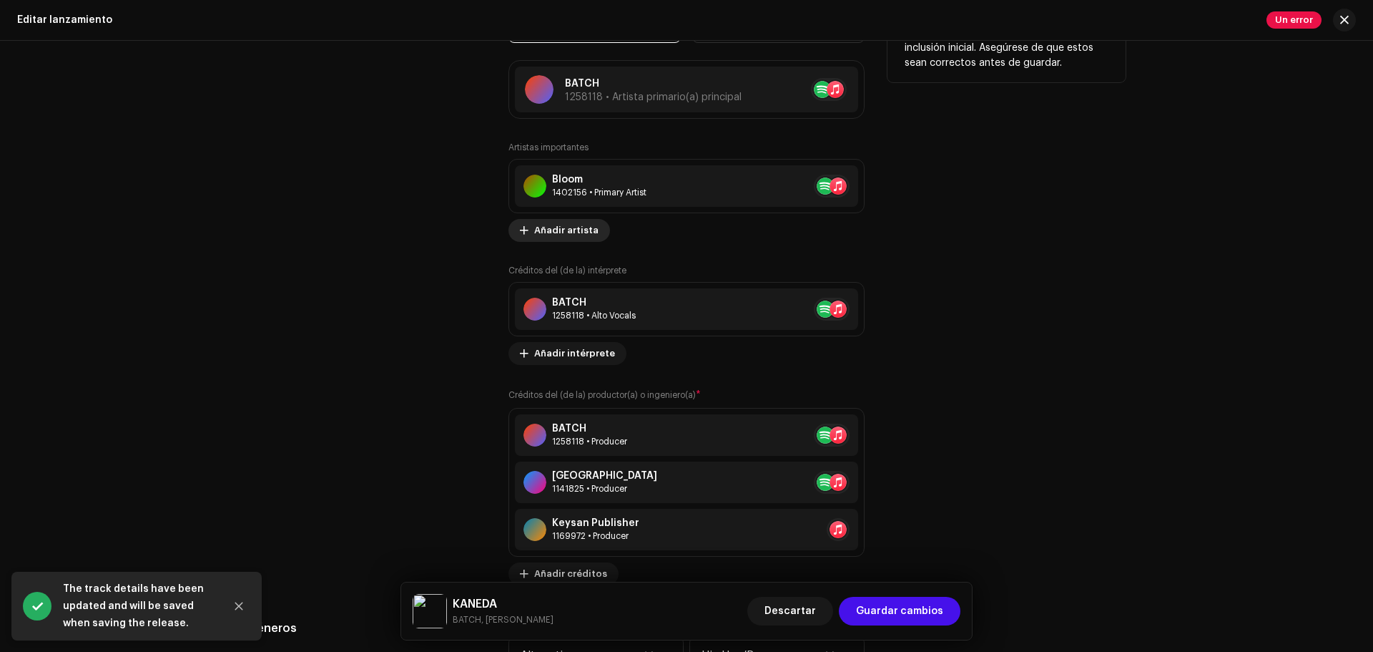
click at [571, 227] on span "Añadir artista" at bounding box center [566, 230] width 64 height 29
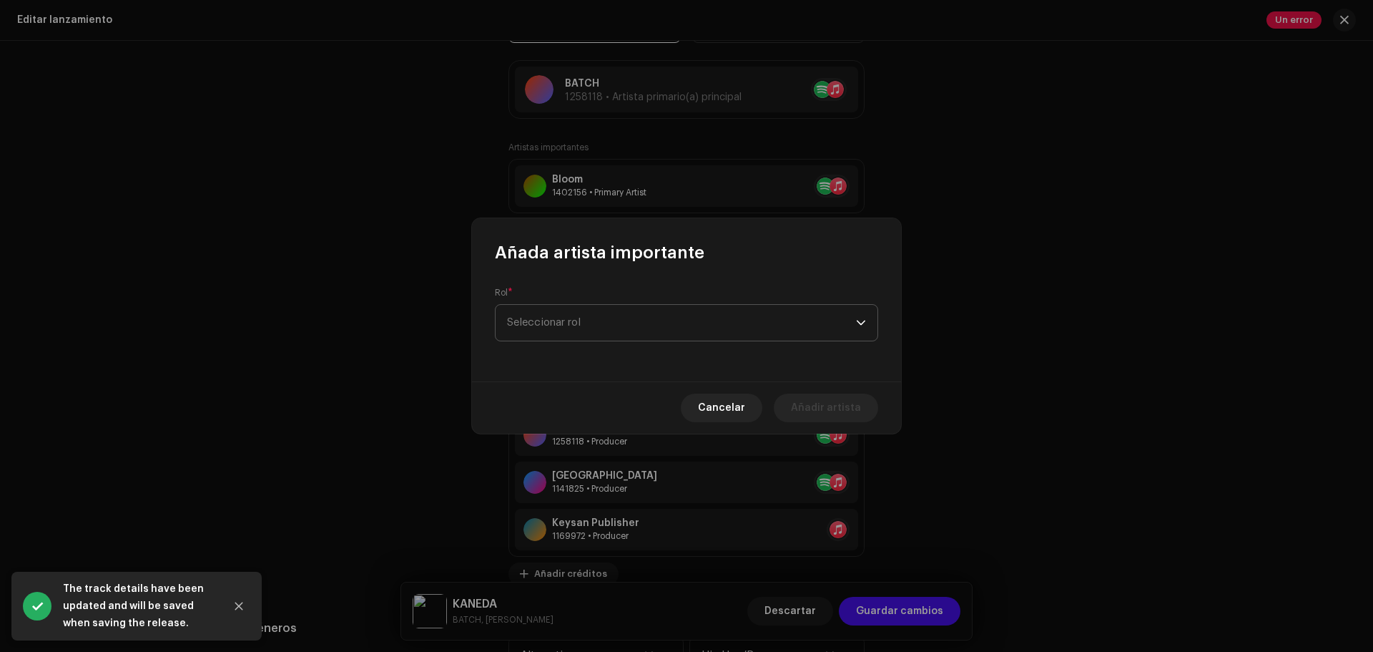
click at [559, 319] on span "Seleccionar rol" at bounding box center [681, 323] width 349 height 36
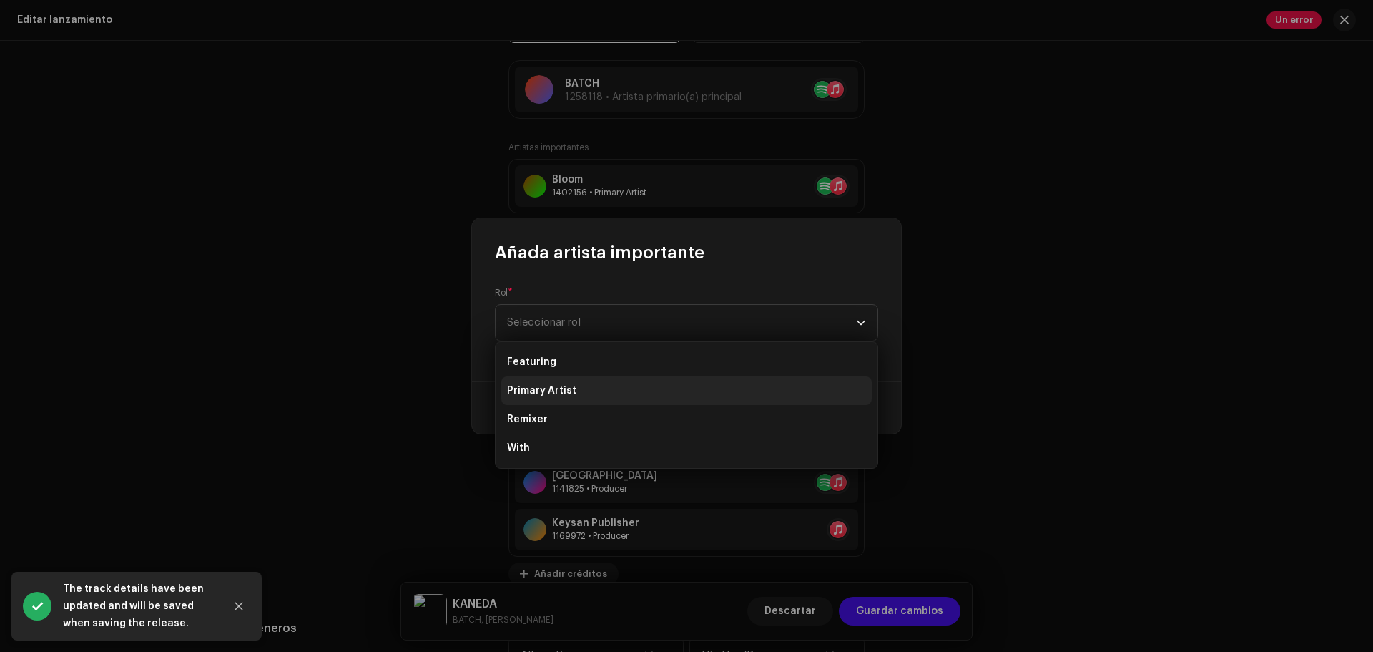
drag, startPoint x: 547, startPoint y: 366, endPoint x: 545, endPoint y: 395, distance: 28.7
click at [545, 395] on ul "Featuring Primary Artist Remixer With" at bounding box center [687, 405] width 382 height 126
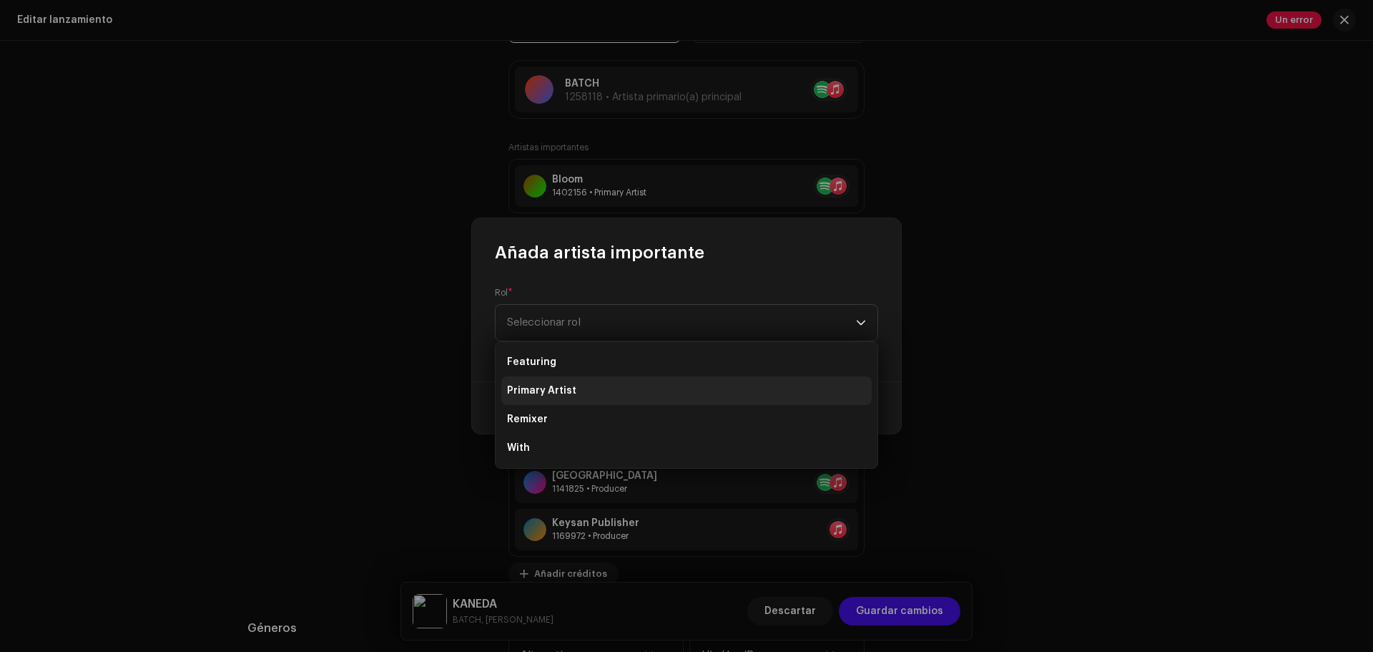
click at [544, 388] on span "Primary Artist" at bounding box center [541, 390] width 69 height 14
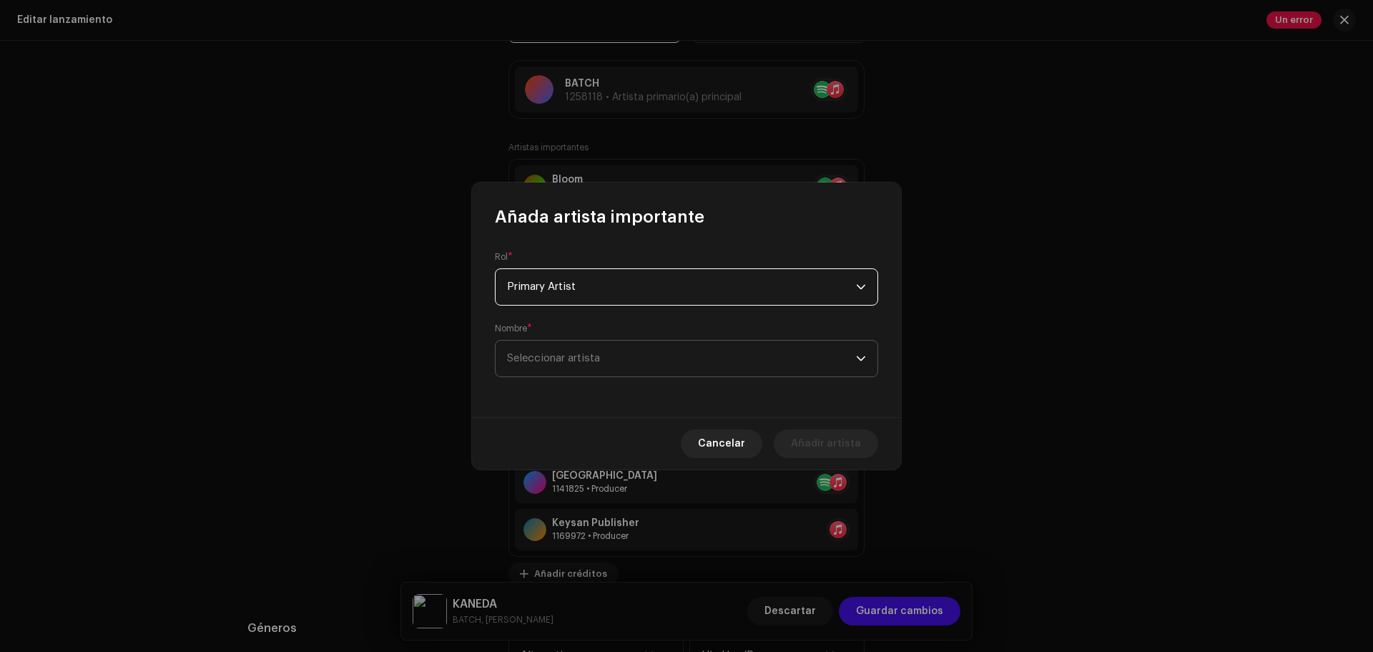
click at [561, 358] on span "Seleccionar artista" at bounding box center [553, 358] width 93 height 11
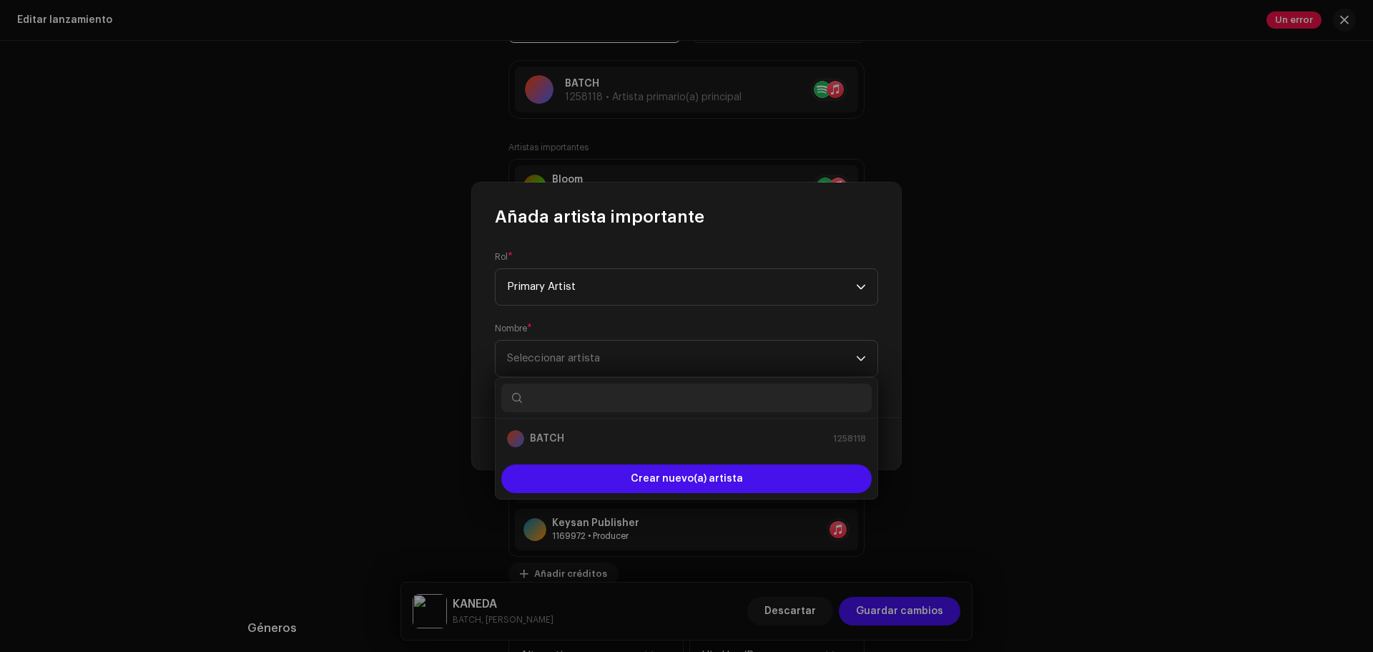
click at [621, 393] on input "text" at bounding box center [686, 397] width 371 height 29
paste input "Darkito KO"
type input "Darkito KO"
click at [576, 425] on li "Darkito KO 1402157" at bounding box center [686, 438] width 371 height 29
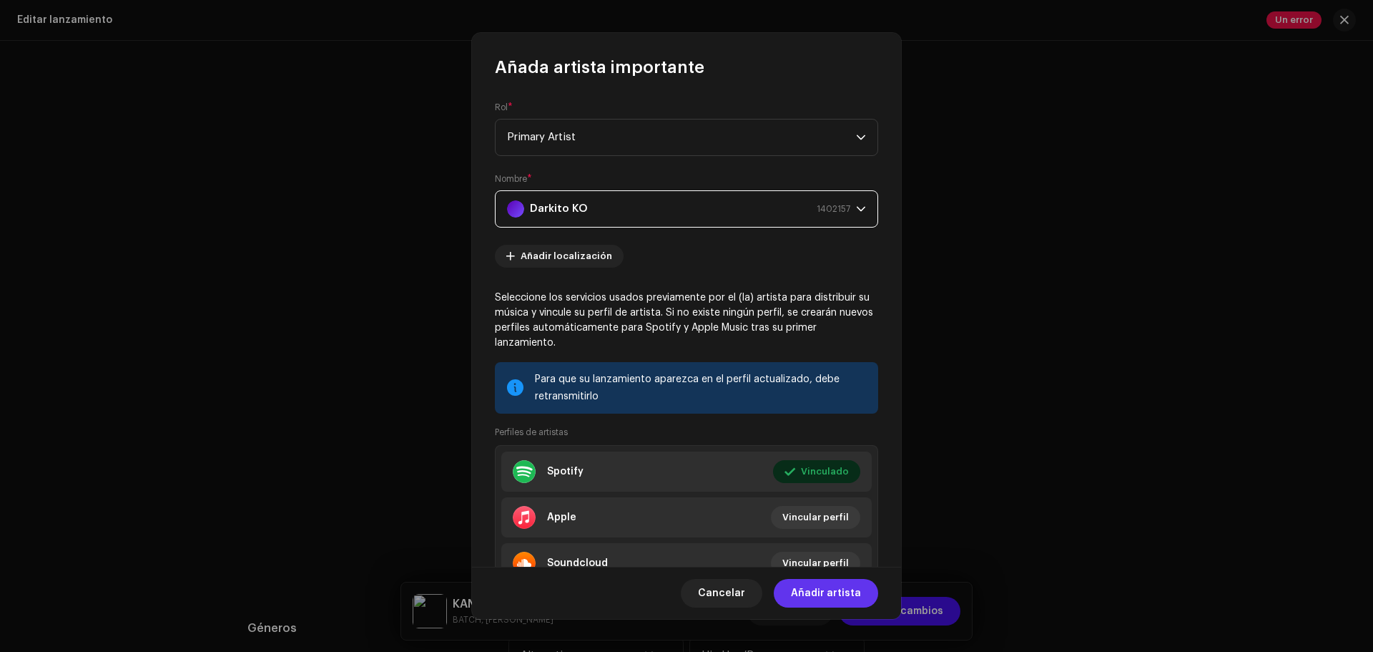
click at [828, 583] on span "Añadir artista" at bounding box center [826, 593] width 70 height 29
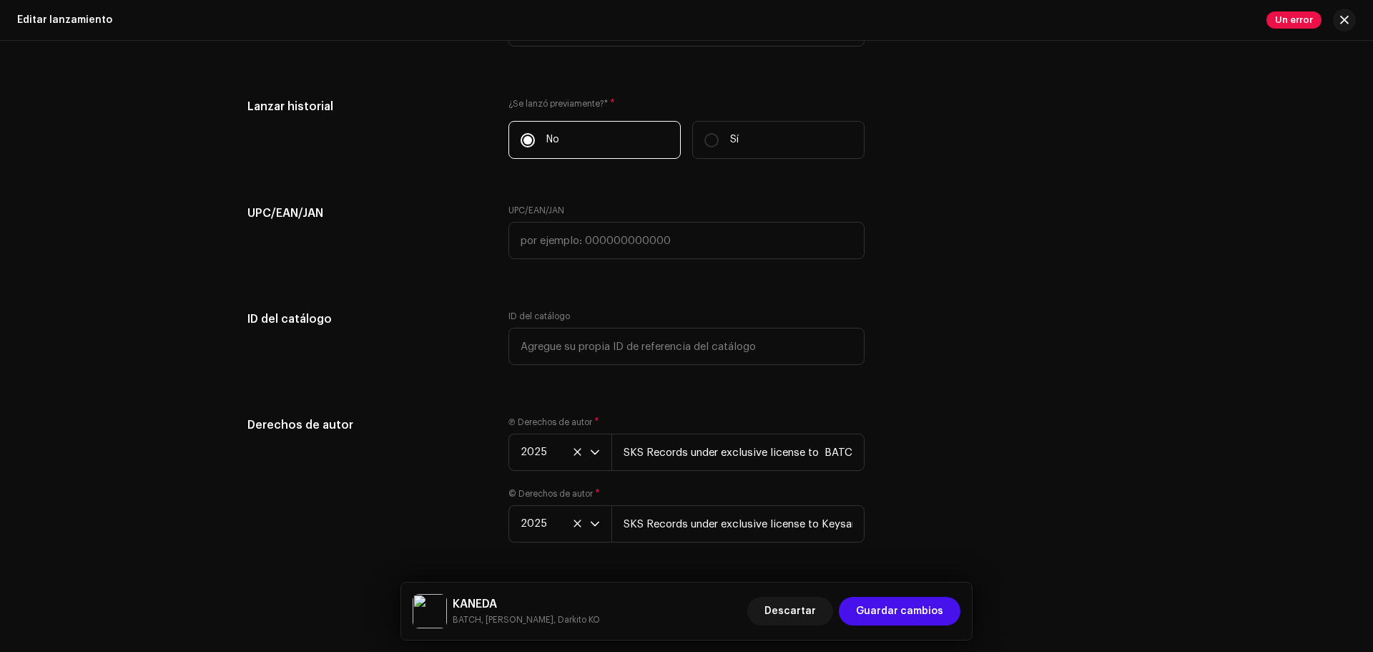
scroll to position [2692, 0]
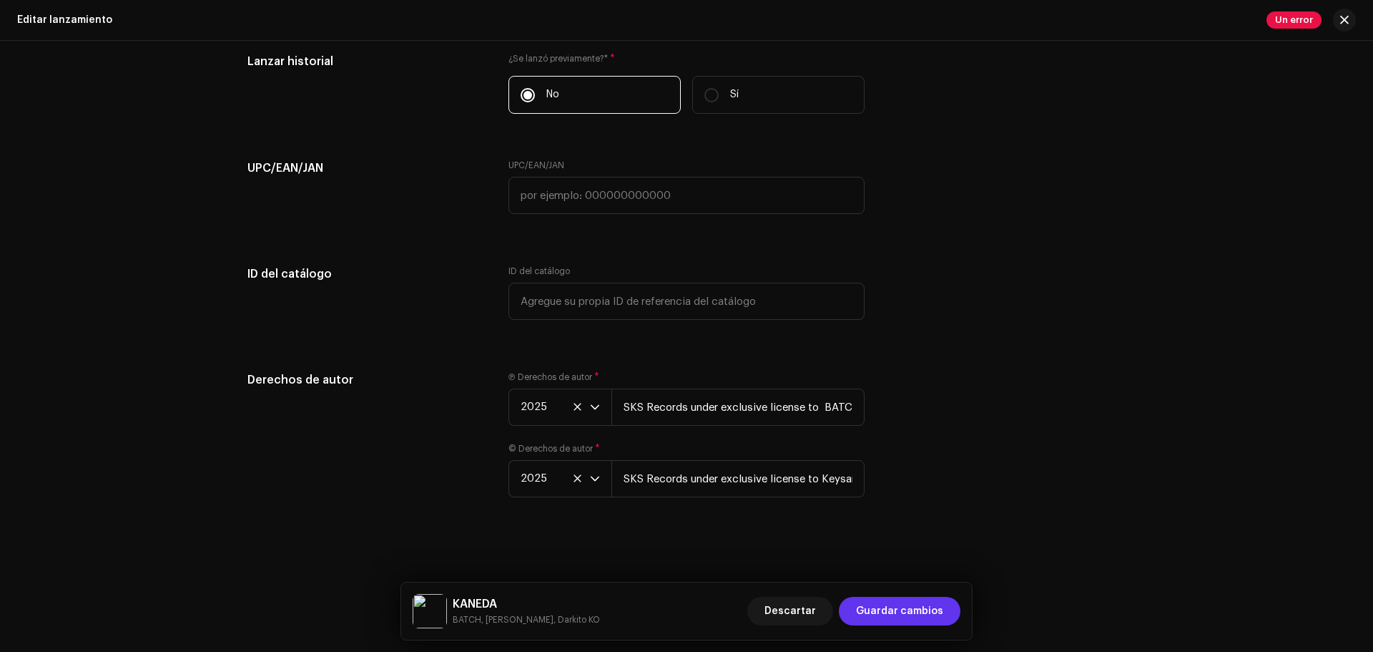
click at [923, 604] on span "Guardar cambios" at bounding box center [899, 611] width 87 height 29
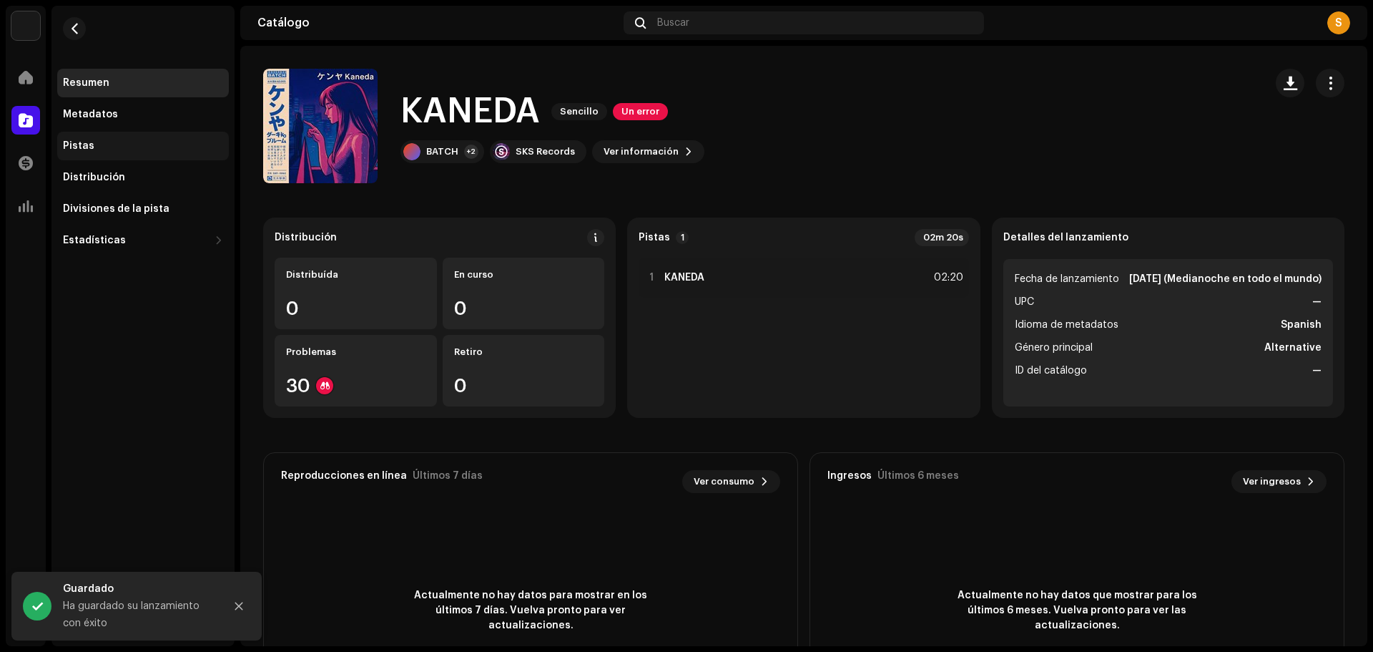
click at [132, 139] on div "Pistas" at bounding box center [143, 146] width 172 height 29
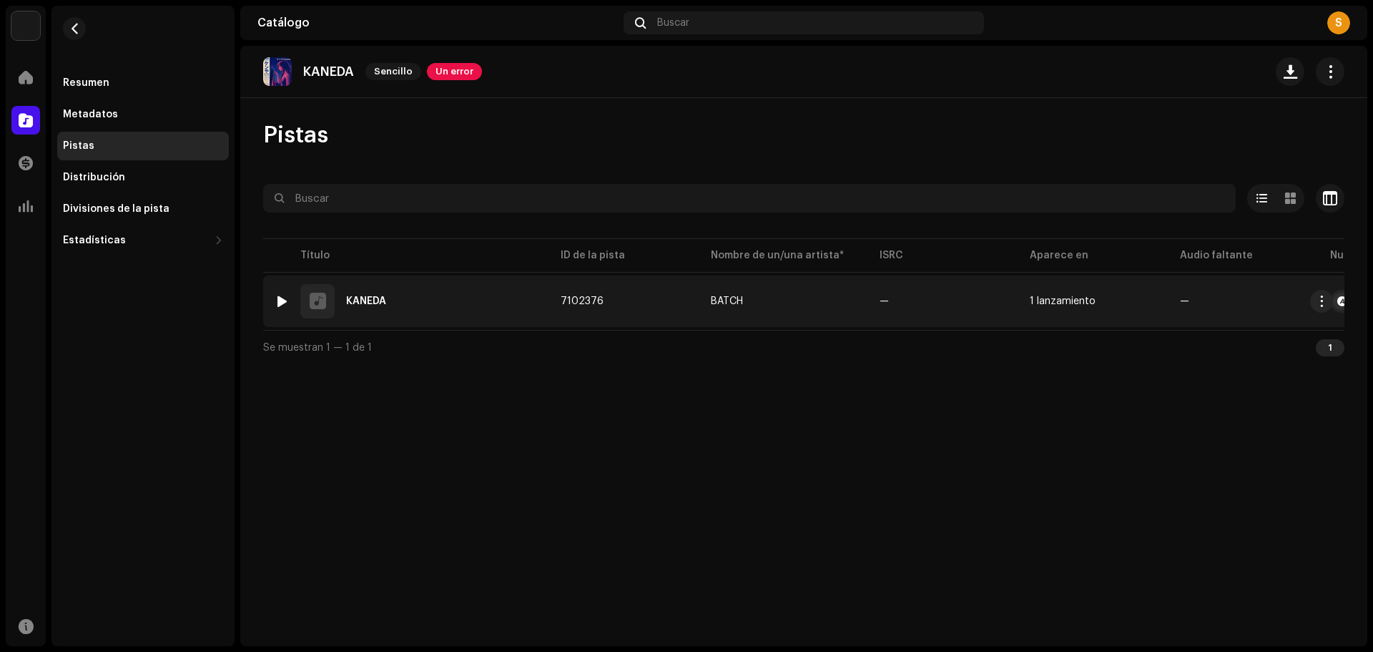
click at [286, 298] on div at bounding box center [282, 300] width 11 height 11
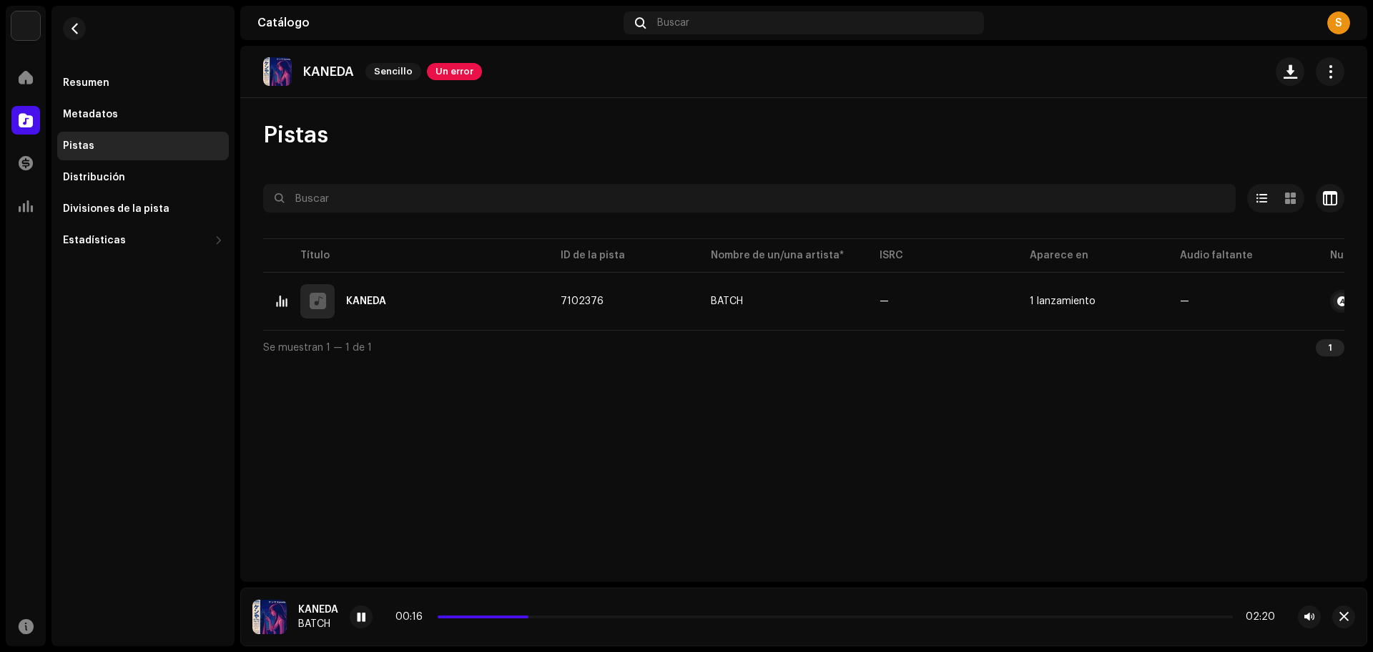
drag, startPoint x: 1199, startPoint y: 451, endPoint x: 1192, endPoint y: 451, distance: 7.2
click at [1199, 451] on div "KANEDA Sencillo Un error Pistas Seleccionado 0 Opciones Filtros Estado de distr…" at bounding box center [803, 314] width 1127 height 536
click at [1293, 74] on span "button" at bounding box center [1291, 71] width 14 height 11
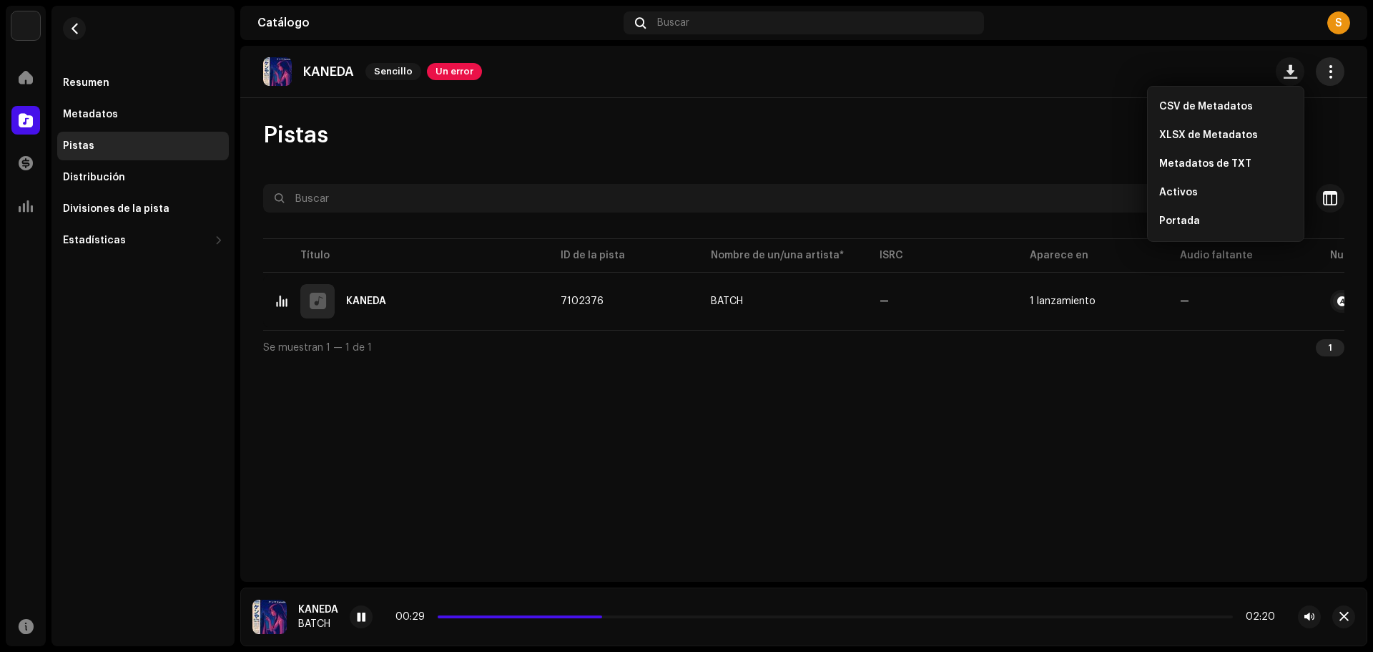
click at [1328, 80] on button "button" at bounding box center [1330, 71] width 29 height 29
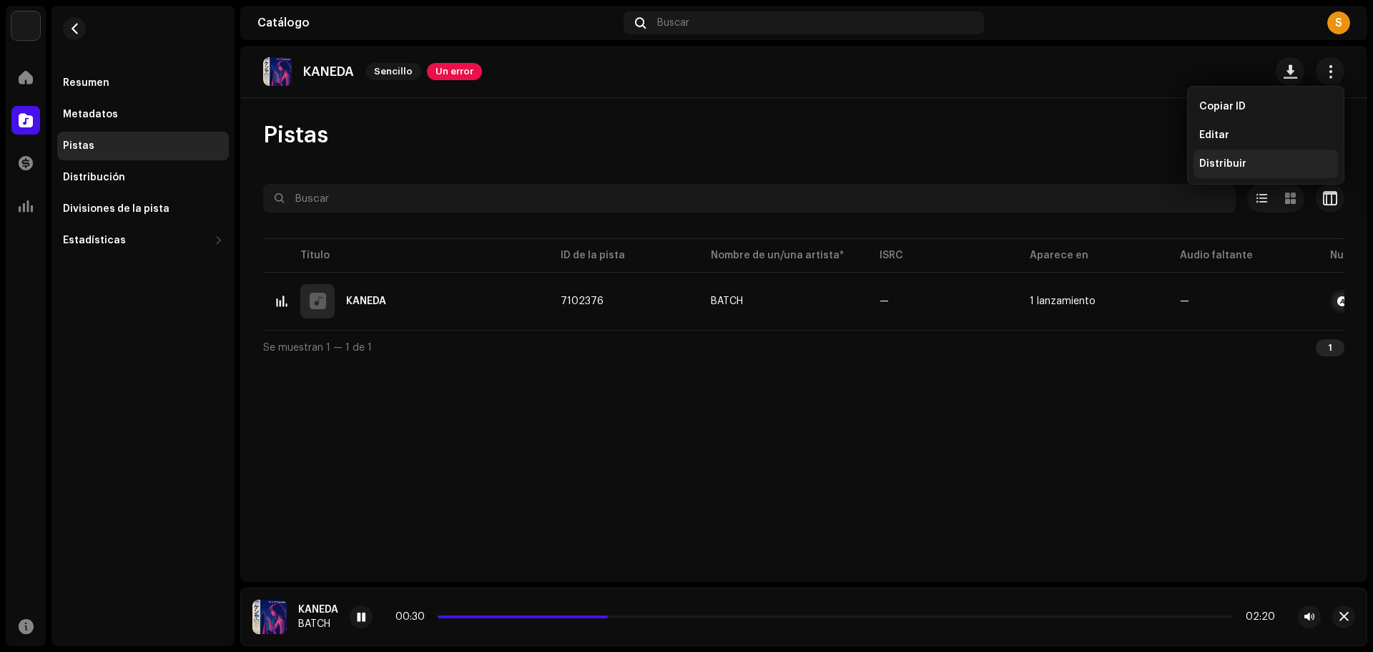
click at [1225, 154] on div "Distribuir" at bounding box center [1266, 163] width 144 height 29
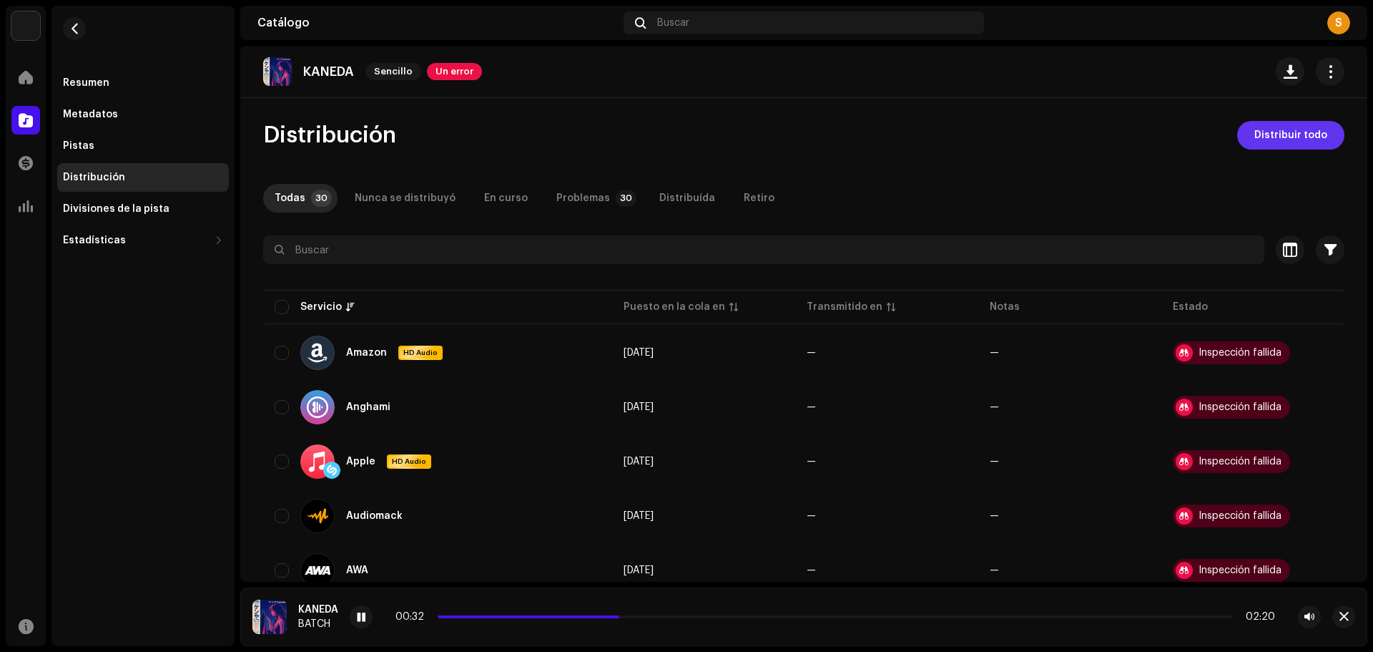
click at [1285, 133] on span "Distribuir todo" at bounding box center [1291, 135] width 73 height 29
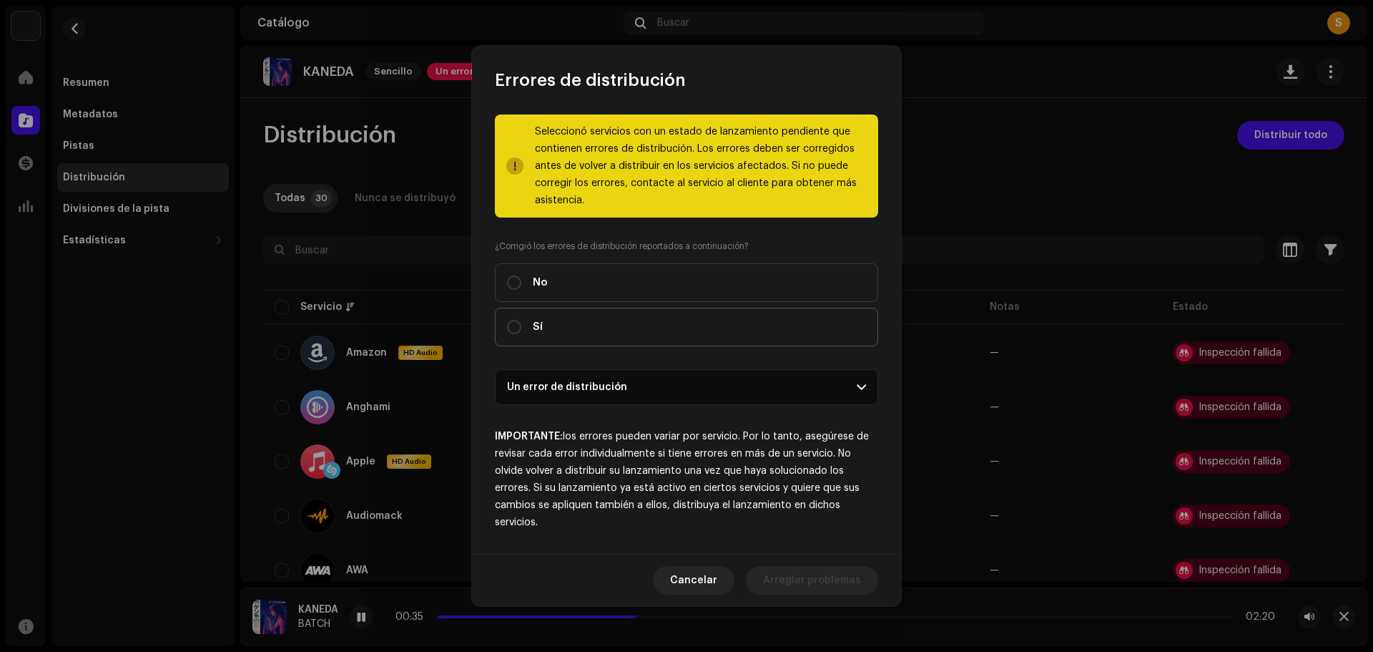
click at [544, 320] on label "Sí" at bounding box center [686, 327] width 383 height 39
click at [521, 320] on input "Sí" at bounding box center [514, 327] width 14 height 14
radio input "true"
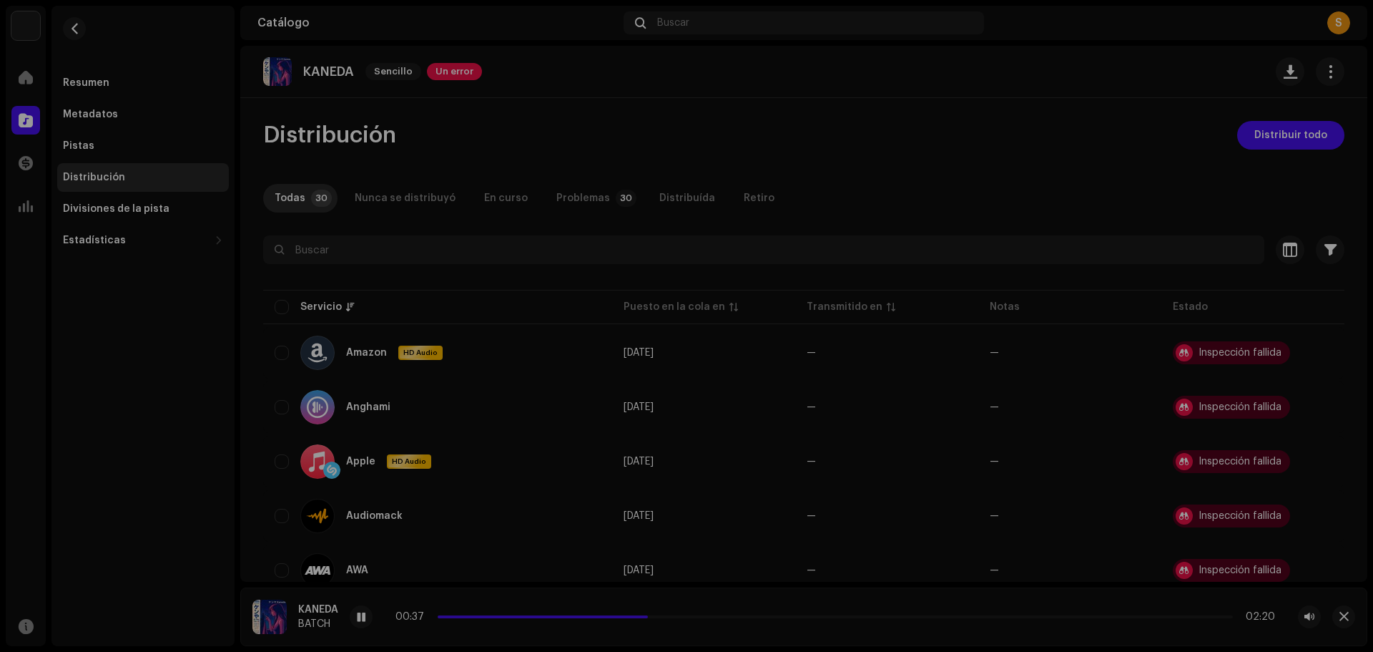
click at [435, 205] on div "Errores de distribución Seleccionó servicios con un estado de lanzamiento pendi…" at bounding box center [686, 326] width 1373 height 652
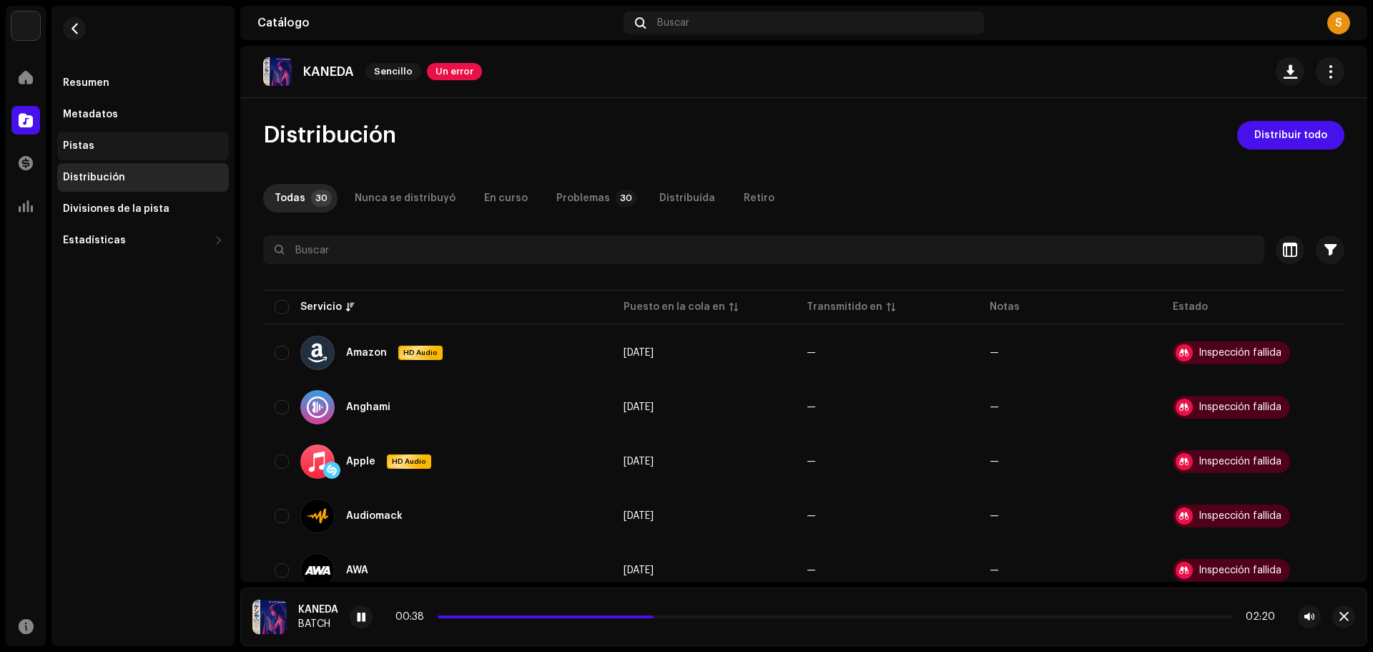
click at [152, 139] on div "Pistas" at bounding box center [143, 146] width 172 height 29
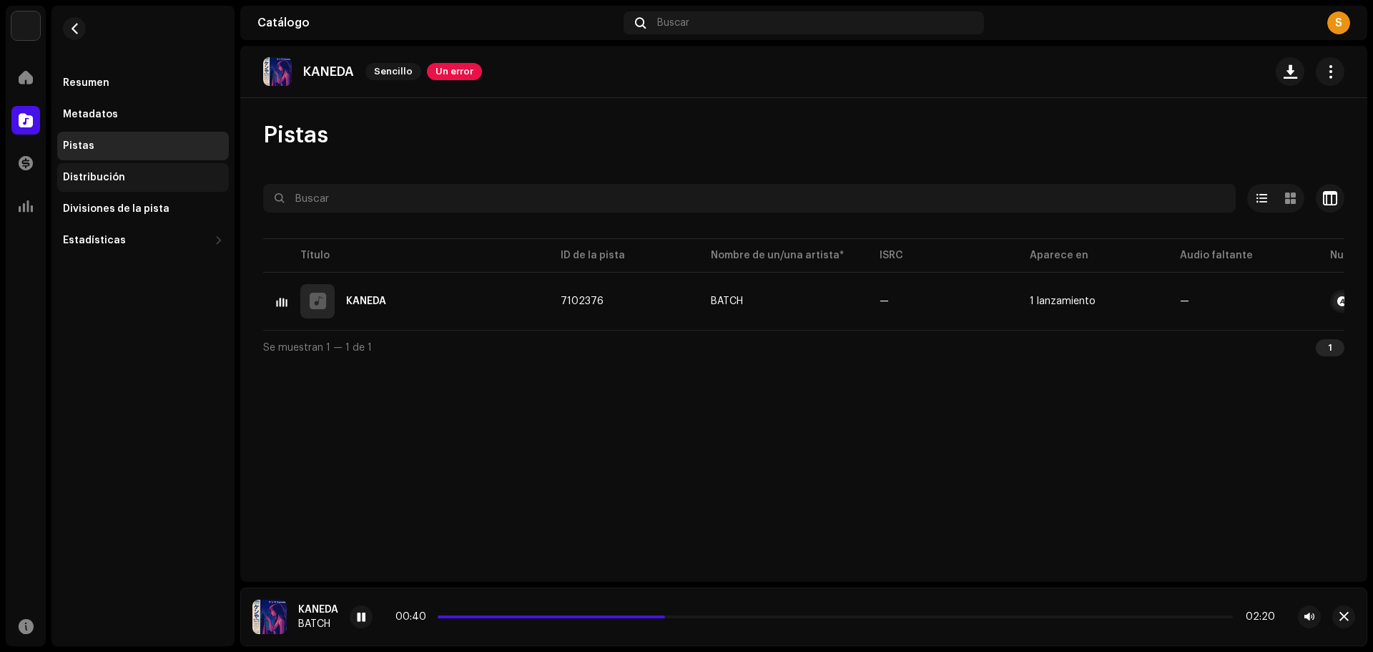
click at [128, 180] on div "Distribución" at bounding box center [143, 177] width 160 height 11
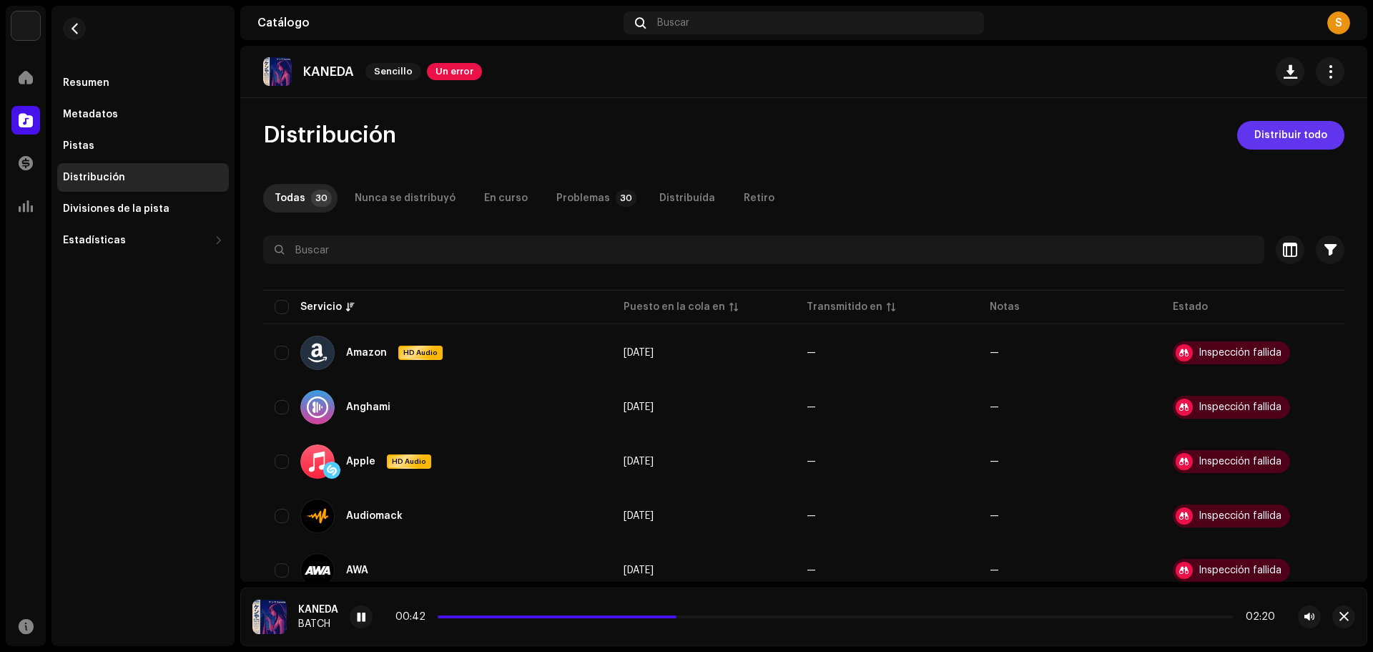
click at [1280, 136] on span "Distribuir todo" at bounding box center [1291, 135] width 73 height 29
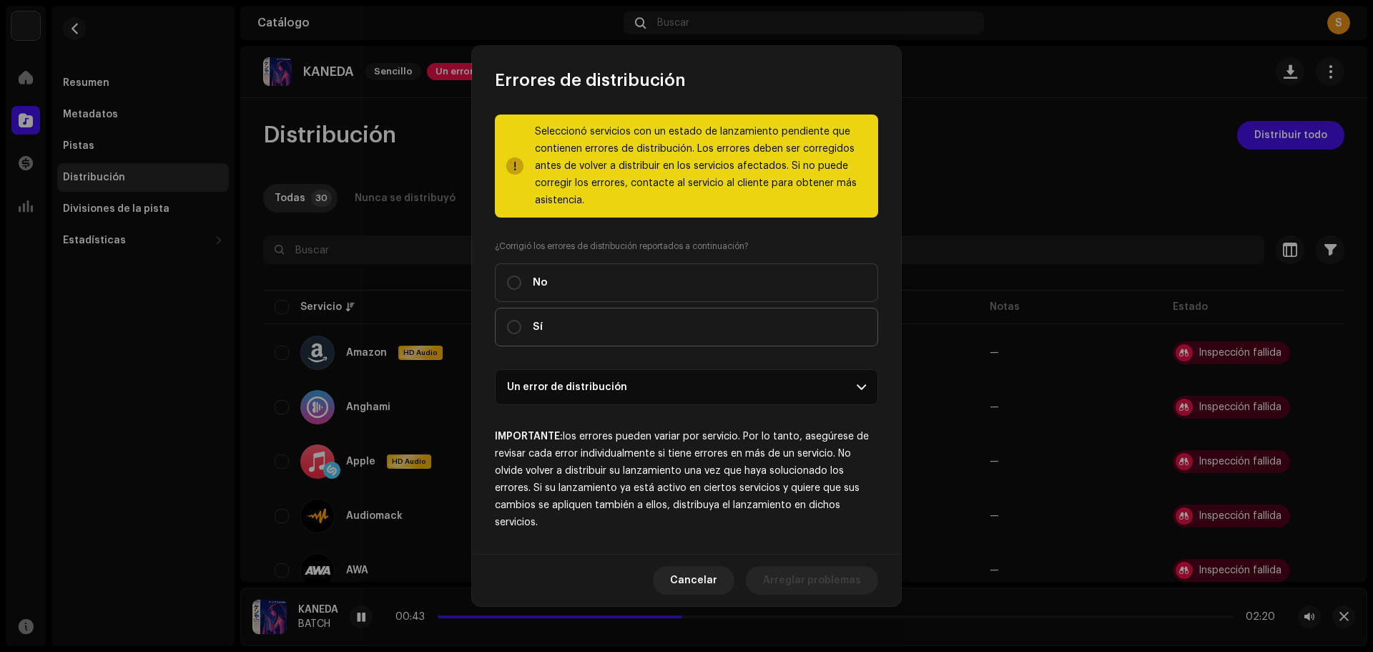
click at [511, 316] on label "Sí" at bounding box center [686, 327] width 383 height 39
click at [511, 320] on input "Sí" at bounding box center [514, 327] width 14 height 14
radio input "true"
click at [833, 587] on span "Distribuir" at bounding box center [837, 580] width 47 height 29
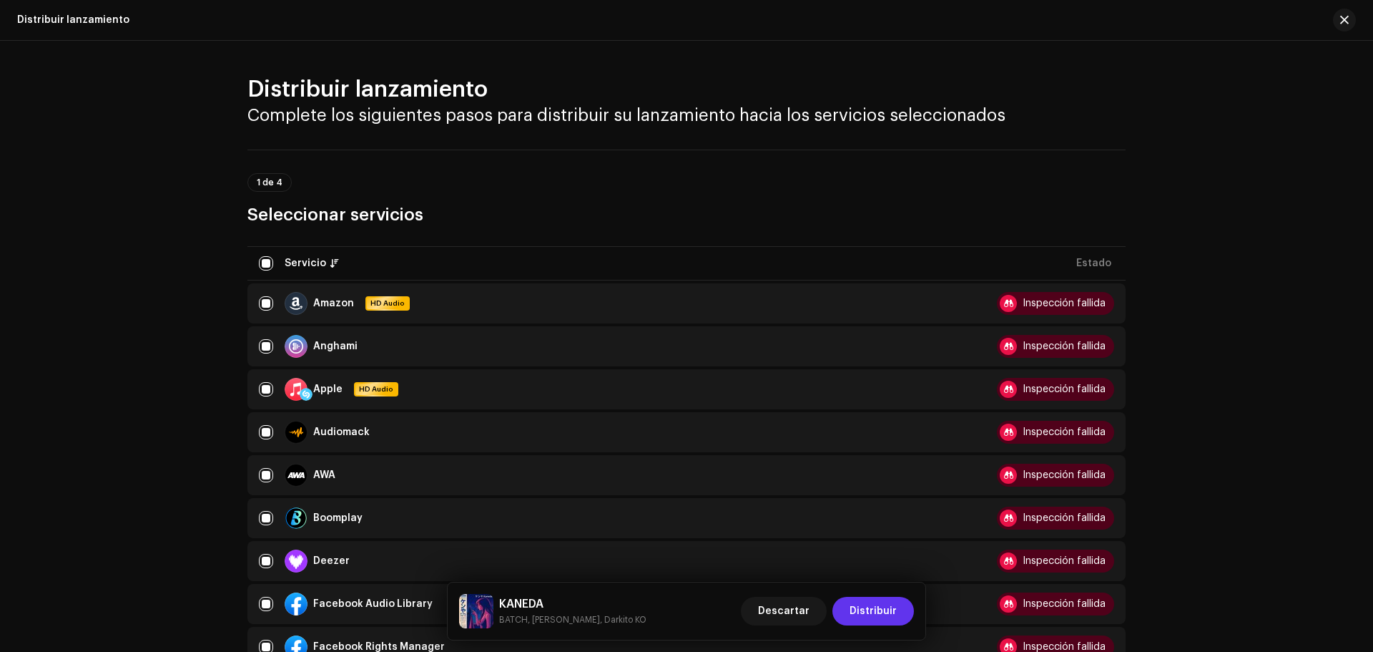
click at [878, 609] on span "Distribuir" at bounding box center [873, 611] width 47 height 29
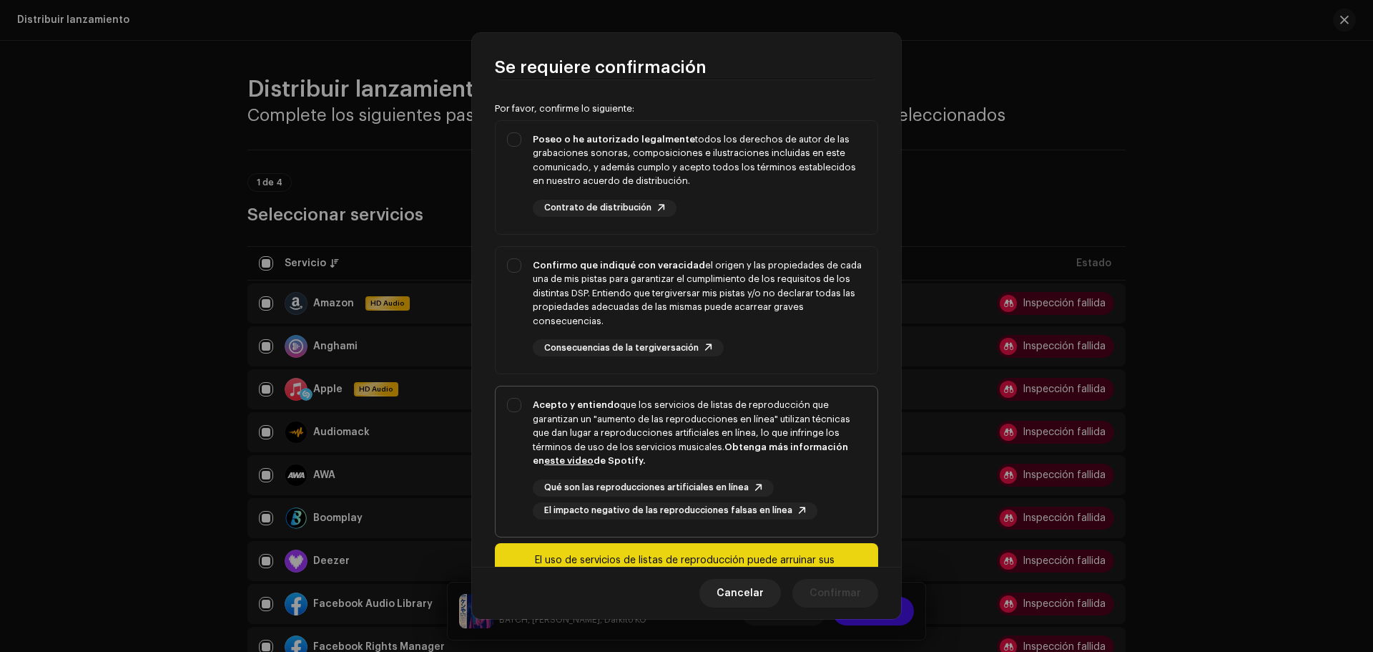
scroll to position [174, 0]
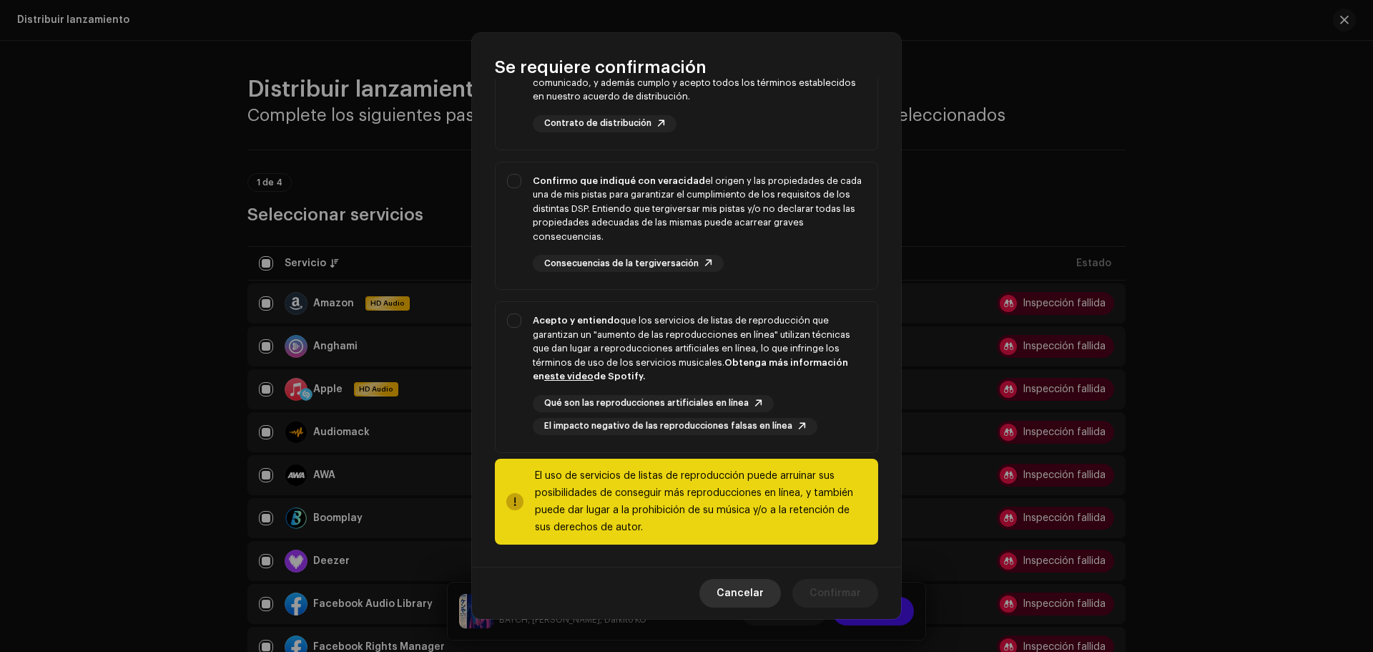
click at [764, 592] on span "Cancelar" at bounding box center [740, 593] width 47 height 29
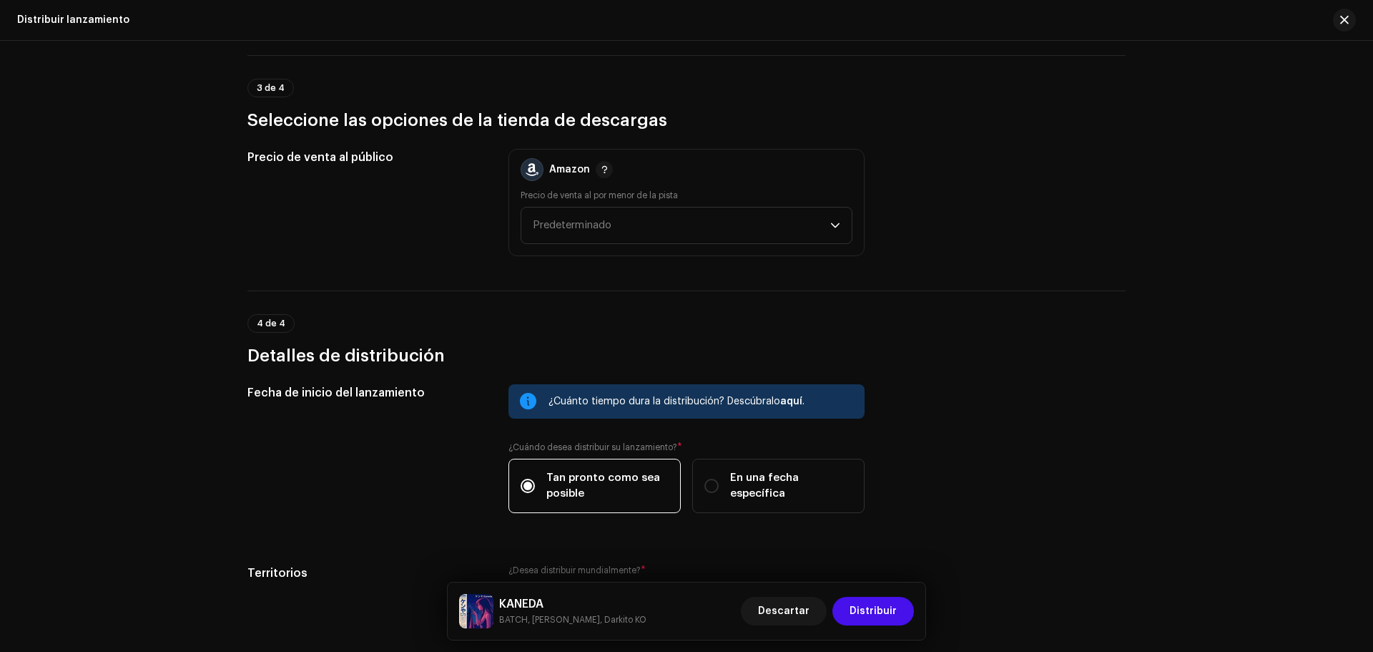
scroll to position [2074, 0]
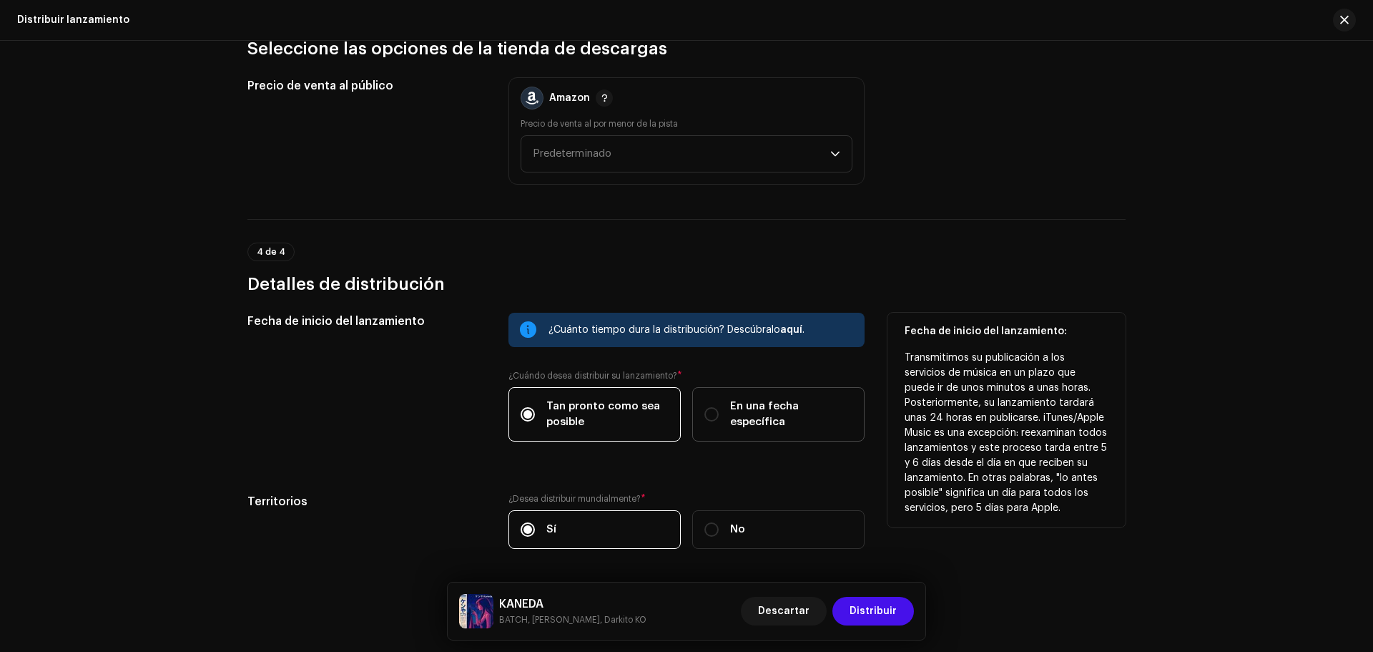
click at [727, 423] on label "En una fecha específica" at bounding box center [778, 414] width 172 height 54
click at [719, 421] on input "En una fecha específica" at bounding box center [712, 414] width 14 height 14
radio input "true"
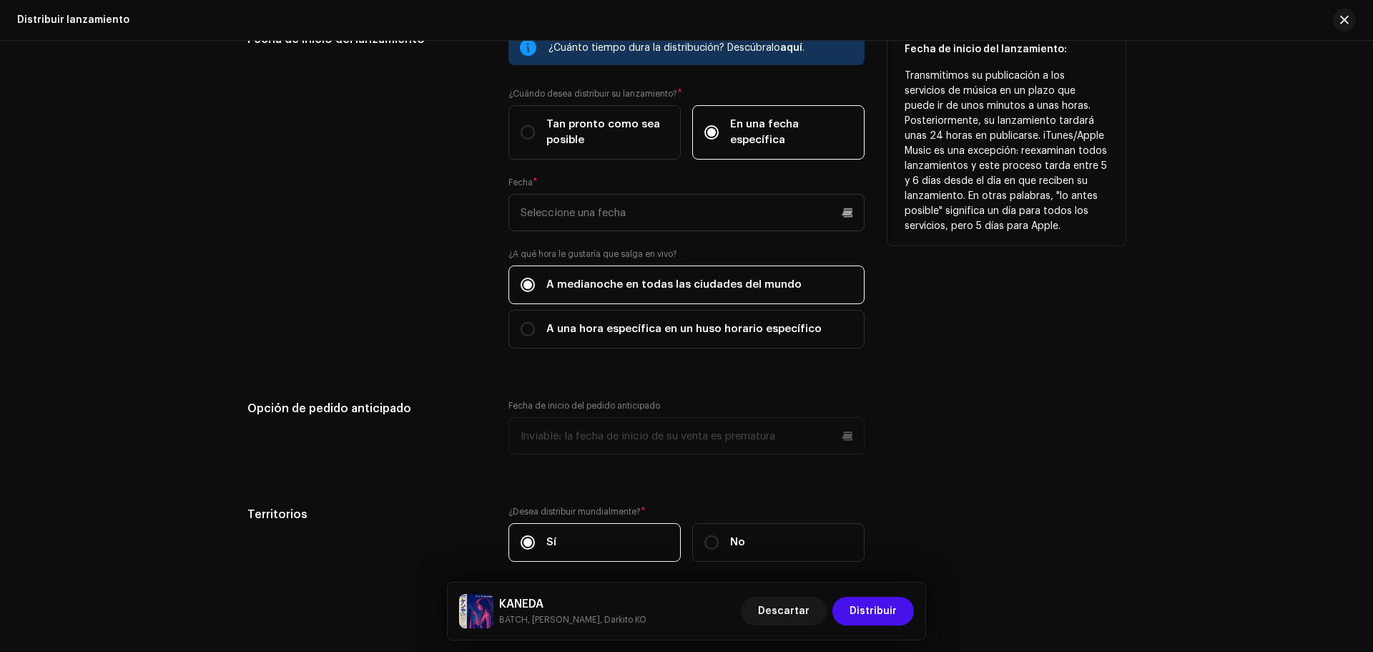
scroll to position [2360, 0]
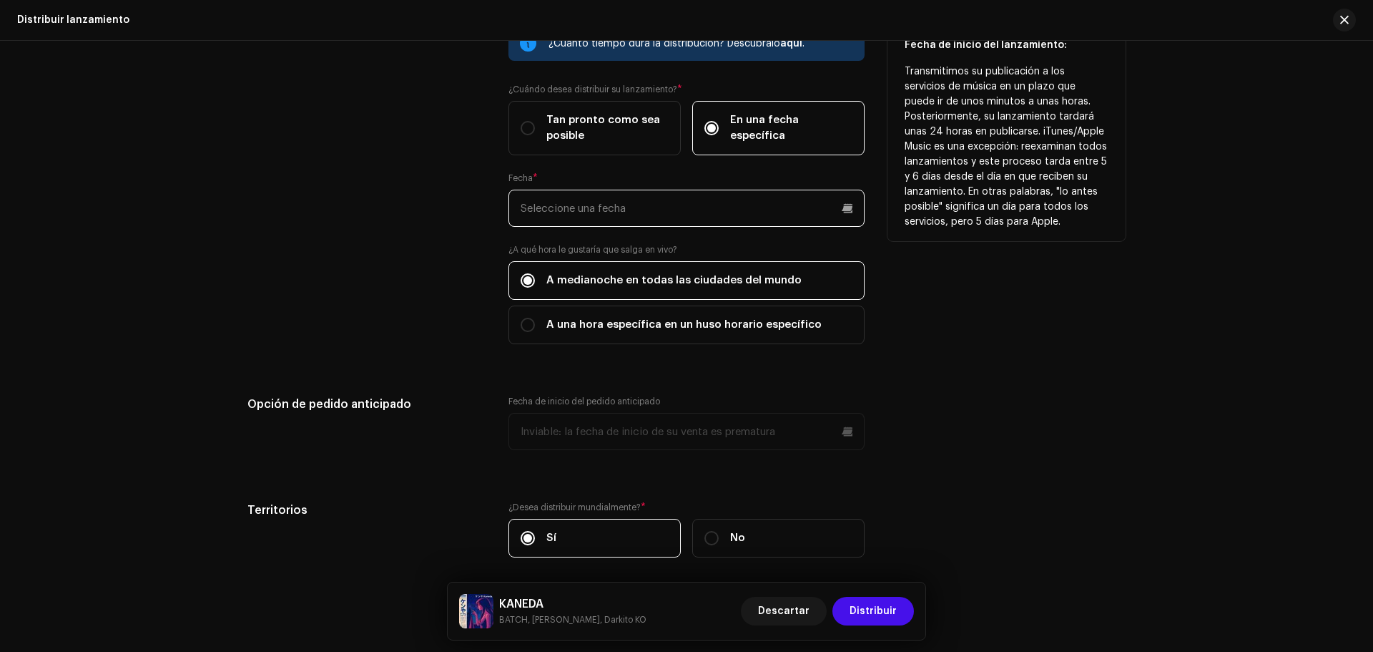
click at [568, 215] on input "text" at bounding box center [687, 208] width 356 height 37
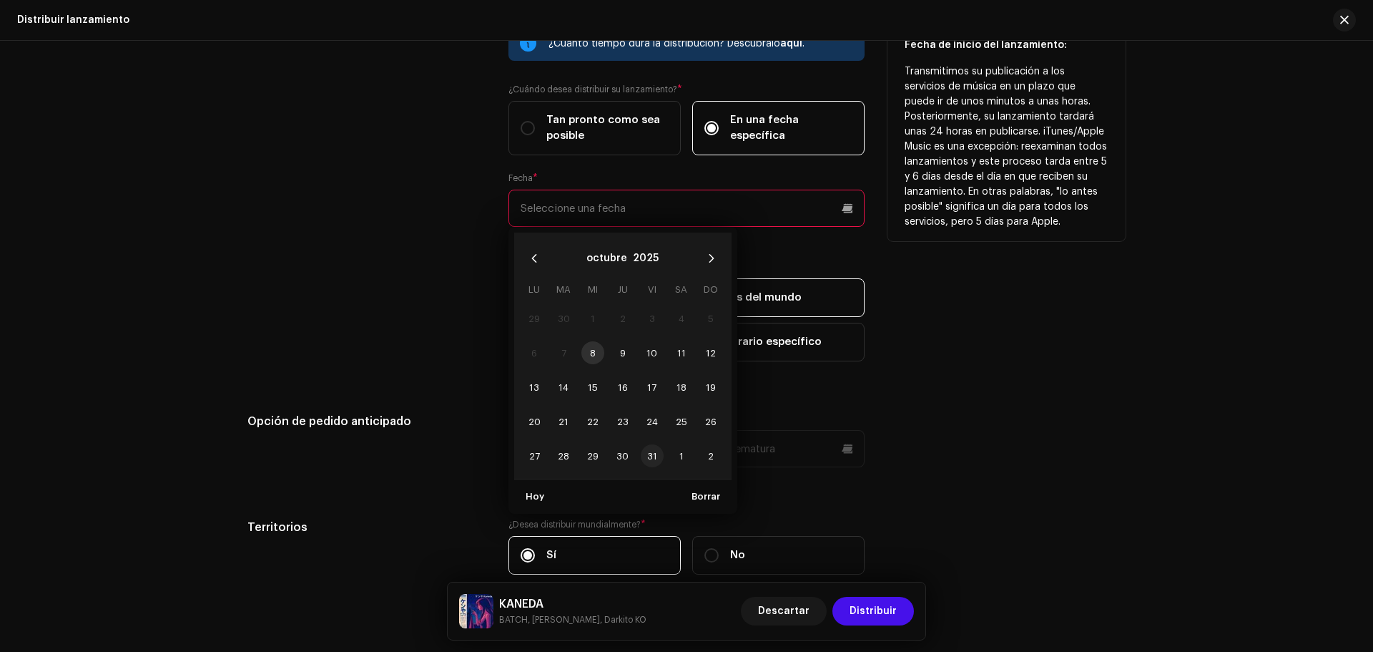
click at [654, 448] on span "31" at bounding box center [652, 455] width 23 height 23
type input "[DATE]"
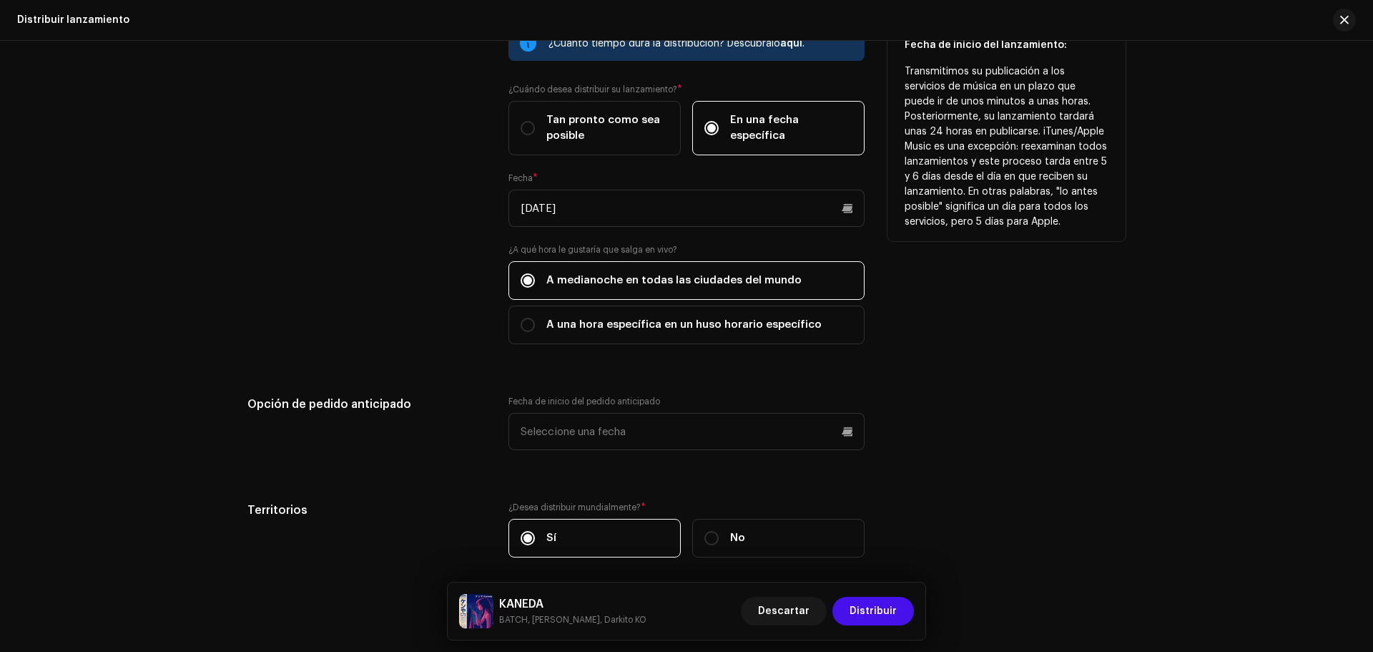
click at [393, 332] on div "Fecha de inicio del lanzamiento" at bounding box center [366, 193] width 238 height 335
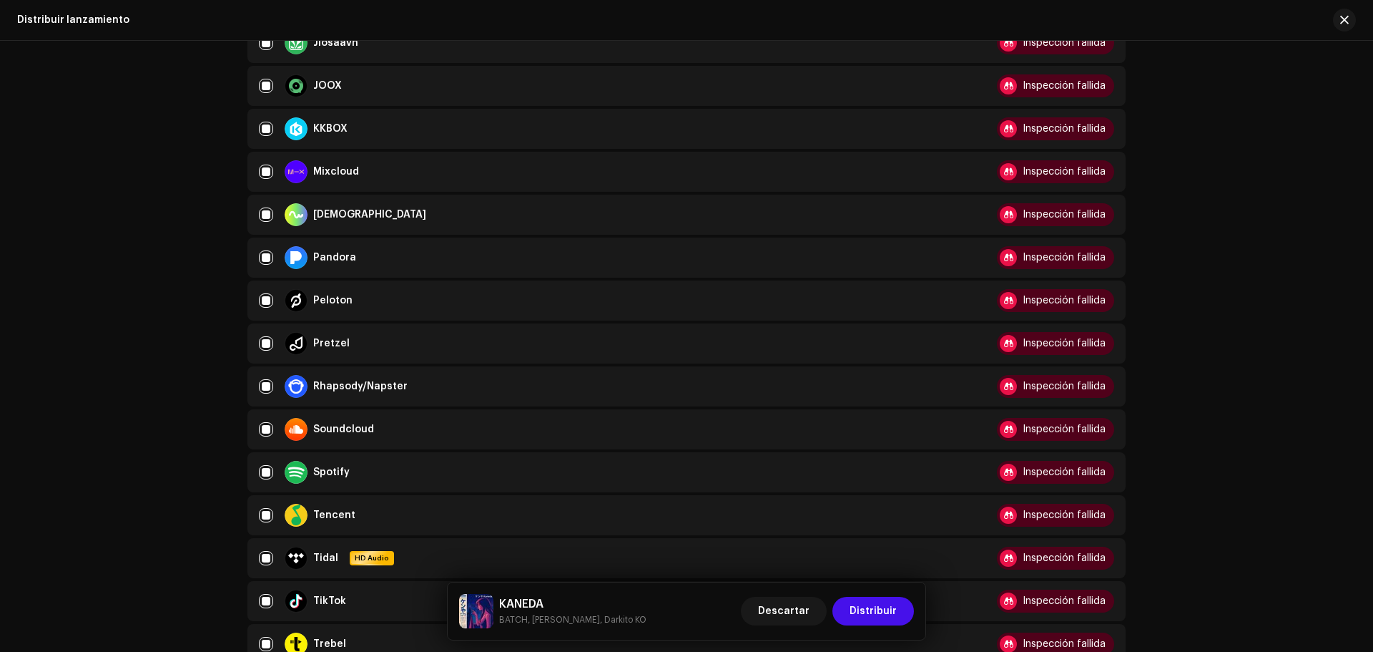
scroll to position [489, 0]
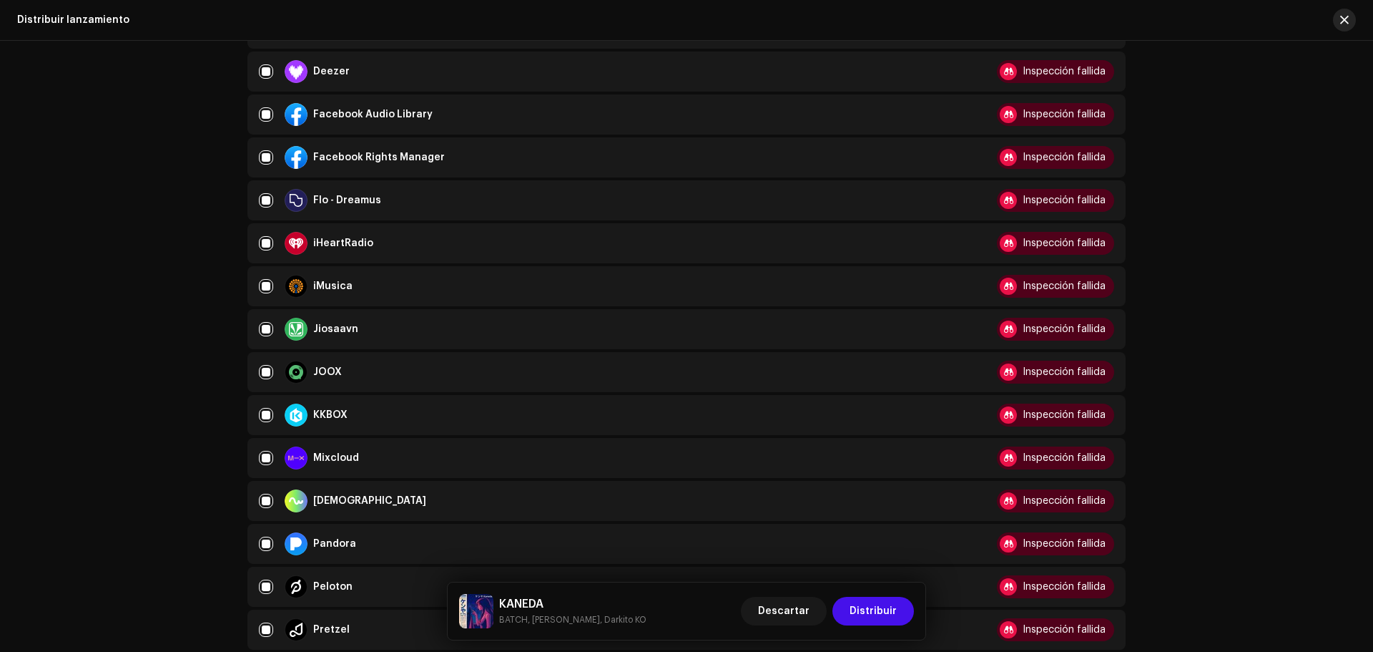
click at [1338, 20] on button "button" at bounding box center [1344, 20] width 23 height 23
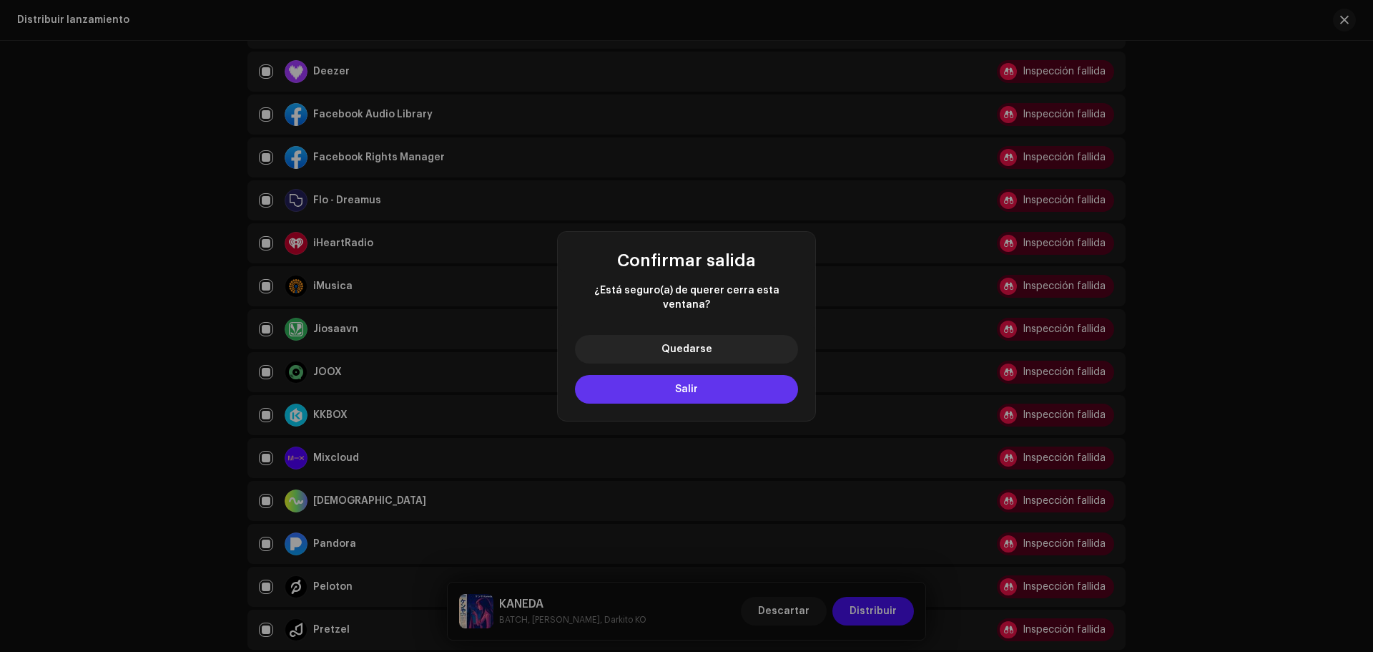
click at [740, 383] on button "Salir" at bounding box center [686, 389] width 223 height 29
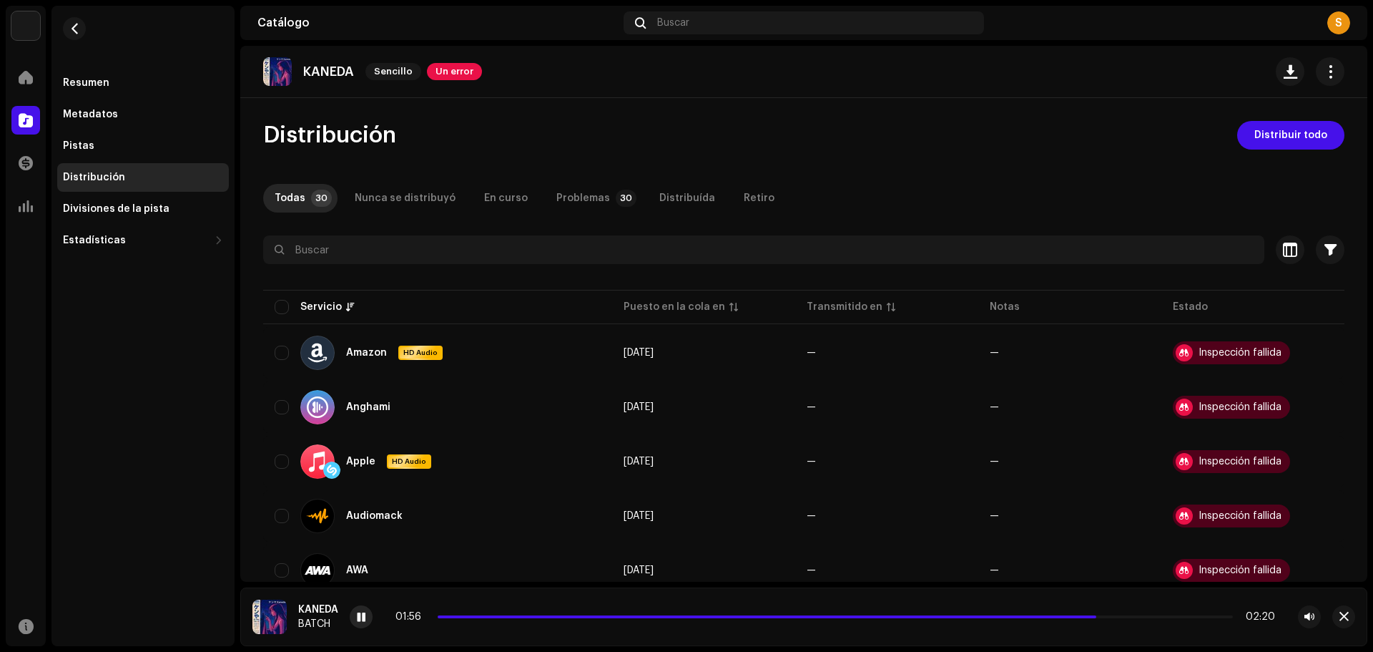
click at [358, 613] on span at bounding box center [361, 617] width 9 height 11
